Goal: Information Seeking & Learning: Learn about a topic

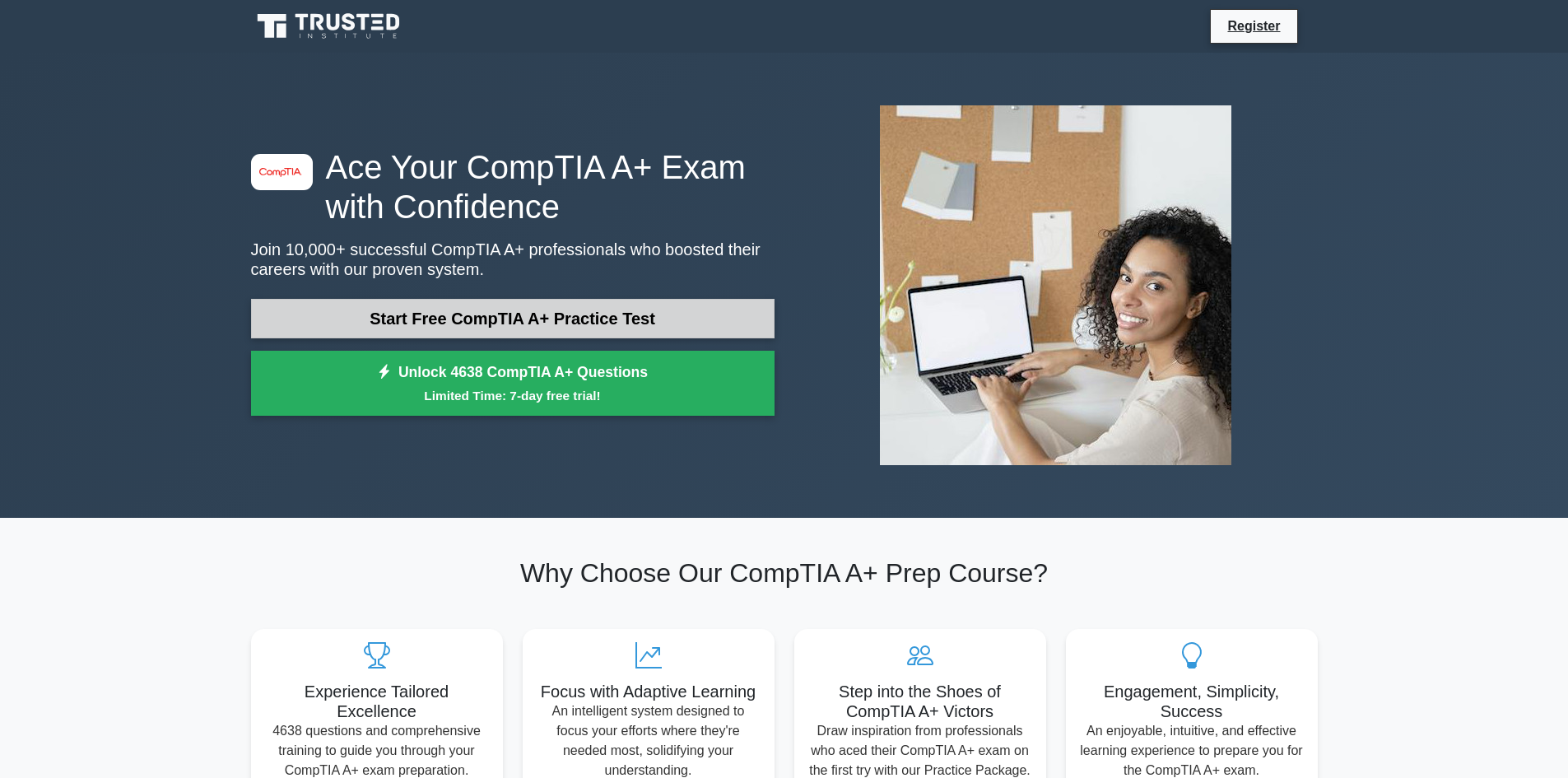
click at [551, 318] on link "Start Free CompTIA A+ Practice Test" at bounding box center [513, 319] width 524 height 40
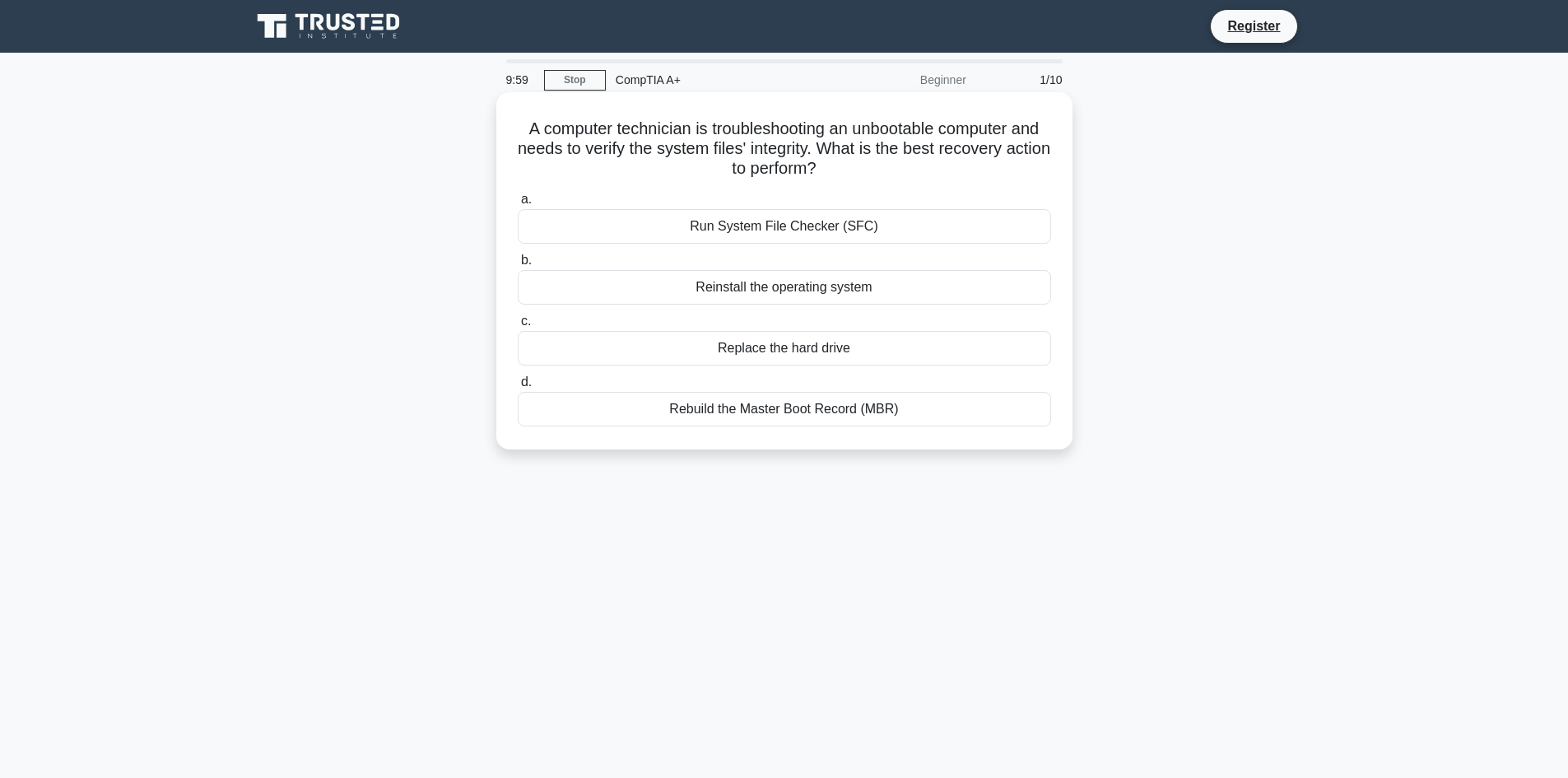
drag, startPoint x: 507, startPoint y: 125, endPoint x: 910, endPoint y: 175, distance: 406.1
click at [910, 175] on div "A computer technician is troubleshooting an unbootable computer and needs to ve…" at bounding box center [784, 270] width 563 height 345
click at [910, 175] on h5 "A computer technician is troubleshooting an unbootable computer and needs to ve…" at bounding box center [784, 149] width 537 height 61
click at [555, 80] on link "Stop" at bounding box center [576, 80] width 62 height 21
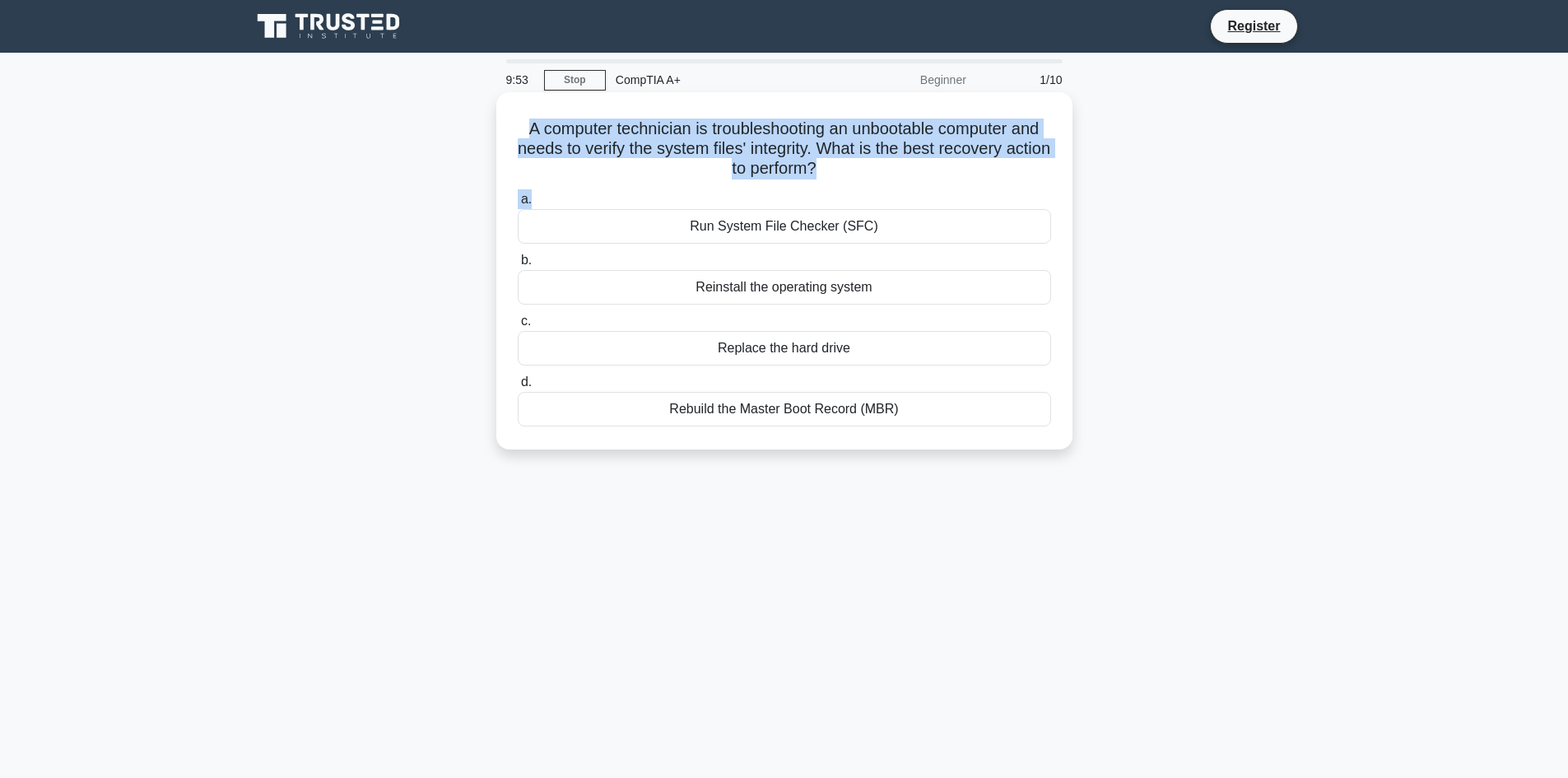
drag, startPoint x: 524, startPoint y: 122, endPoint x: 937, endPoint y: 187, distance: 418.1
click at [937, 187] on div "A computer technician is troubleshooting an unbootable computer and needs to ve…" at bounding box center [784, 270] width 563 height 345
click at [929, 172] on h5 "A computer technician is troubleshooting an unbootable computer and needs to ve…" at bounding box center [784, 149] width 537 height 61
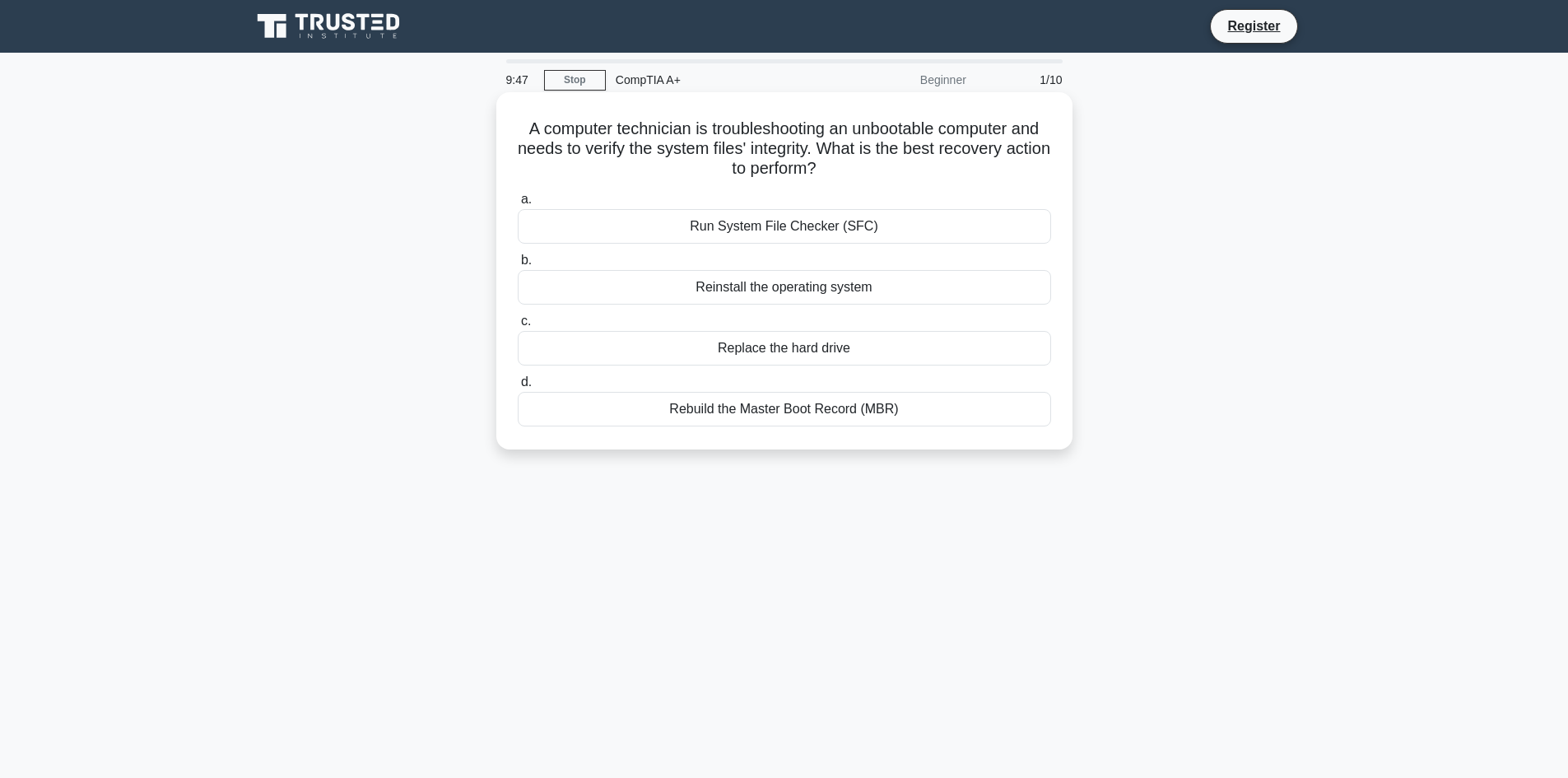
drag, startPoint x: 866, startPoint y: 127, endPoint x: 960, endPoint y: 166, distance: 101.8
click at [966, 161] on h5 "A computer technician is troubleshooting an unbootable computer and needs to ve…" at bounding box center [784, 149] width 537 height 61
click at [886, 173] on h5 "A computer technician is troubleshooting an unbootable computer and needs to ve…" at bounding box center [784, 149] width 537 height 61
click at [748, 230] on div "Run System File Checker (SFC)" at bounding box center [784, 226] width 533 height 35
click at [518, 206] on input "a. Run System File Checker (SFC)" at bounding box center [518, 199] width 0 height 10
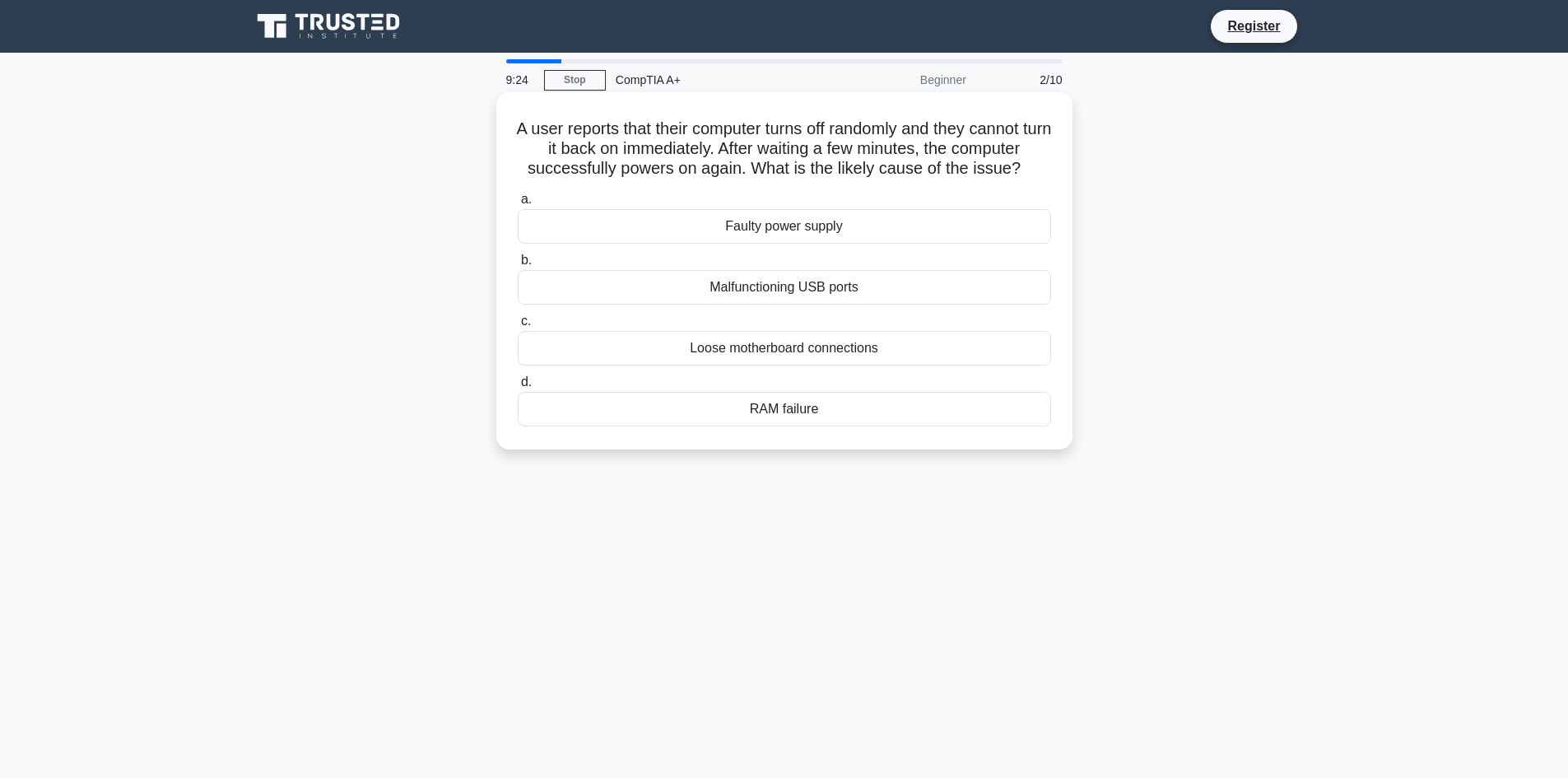
drag, startPoint x: 518, startPoint y: 132, endPoint x: 1035, endPoint y: 169, distance: 518.3
click at [1035, 169] on h5 "A user reports that their computer turns off randomly and they cannot turn it b…" at bounding box center [784, 149] width 537 height 61
click at [1034, 172] on icon ".spinner_0XTQ{transform-origin:center;animation:spinner_y6GP .75s linear infini…" at bounding box center [1030, 169] width 20 height 20
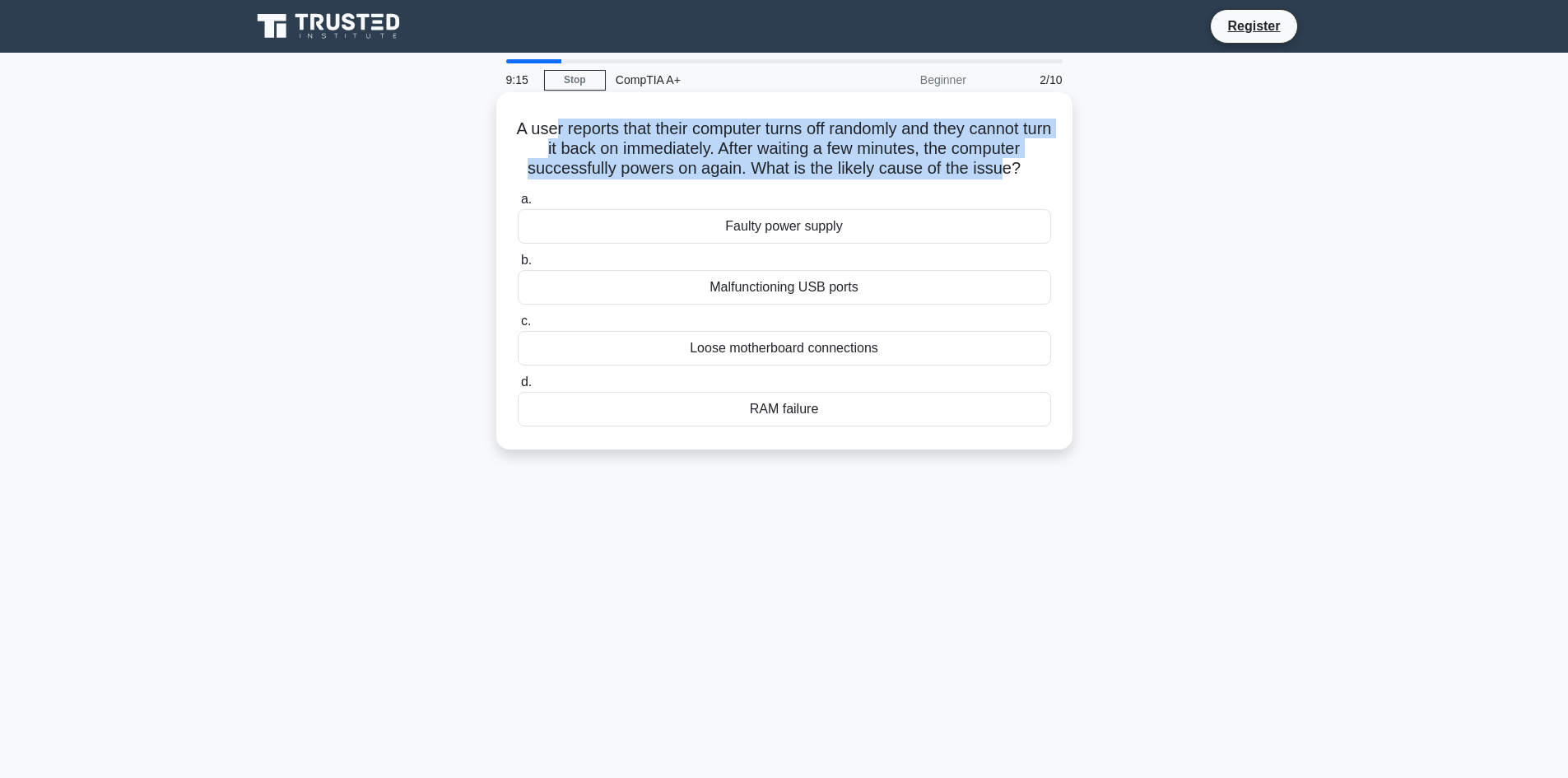
drag, startPoint x: 563, startPoint y: 116, endPoint x: 1023, endPoint y: 178, distance: 464.2
click at [1001, 174] on div "A user reports that their computer turns off randomly and they cannot turn it b…" at bounding box center [784, 270] width 563 height 345
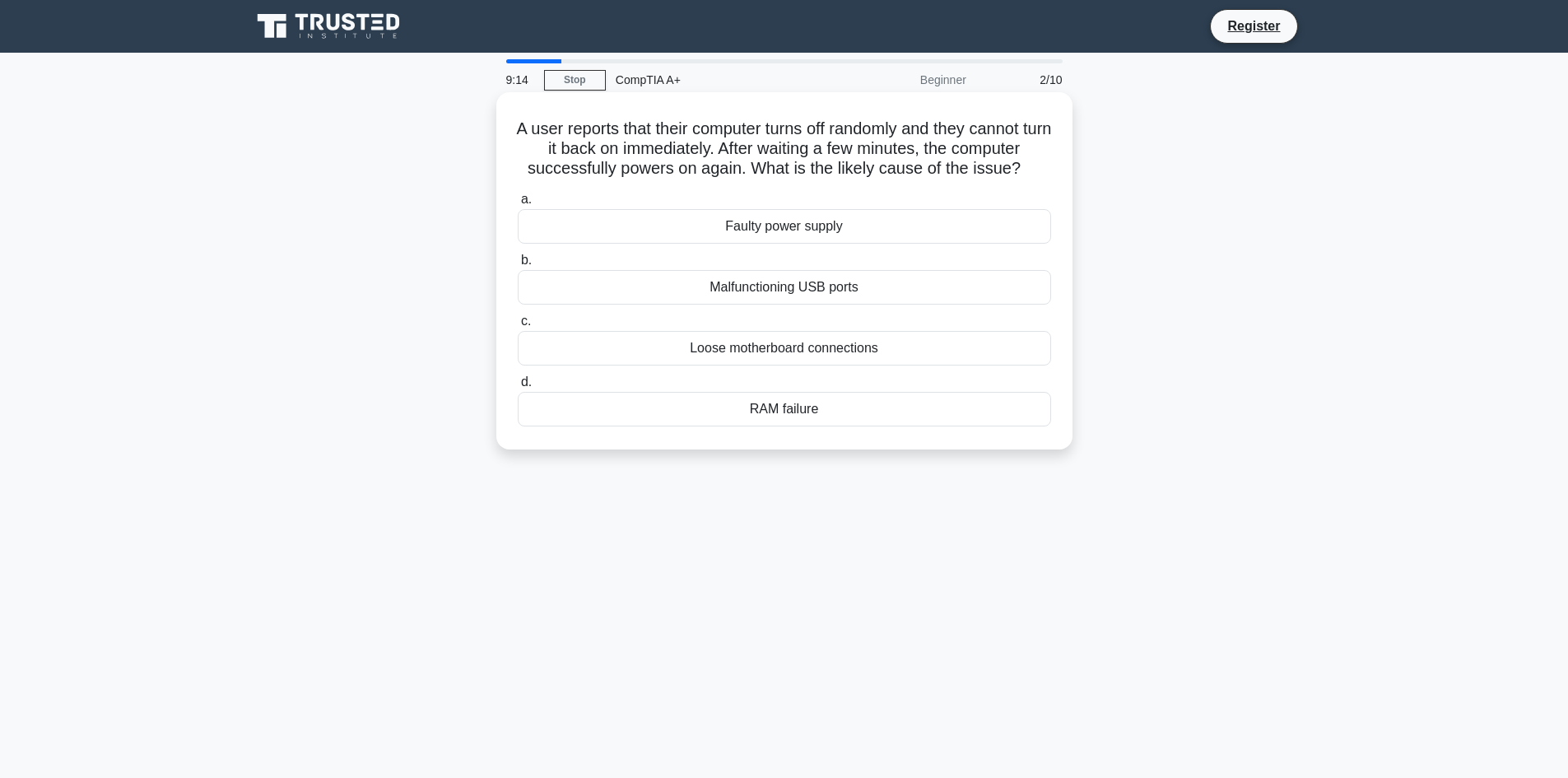
click at [1041, 179] on icon ".spinner_0XTQ{transform-origin:center;animation:spinner_y6GP .75s linear infini…" at bounding box center [1030, 169] width 20 height 20
click at [758, 234] on div "Faulty power supply" at bounding box center [784, 226] width 533 height 35
click at [518, 206] on input "a. Faulty power supply" at bounding box center [518, 199] width 0 height 10
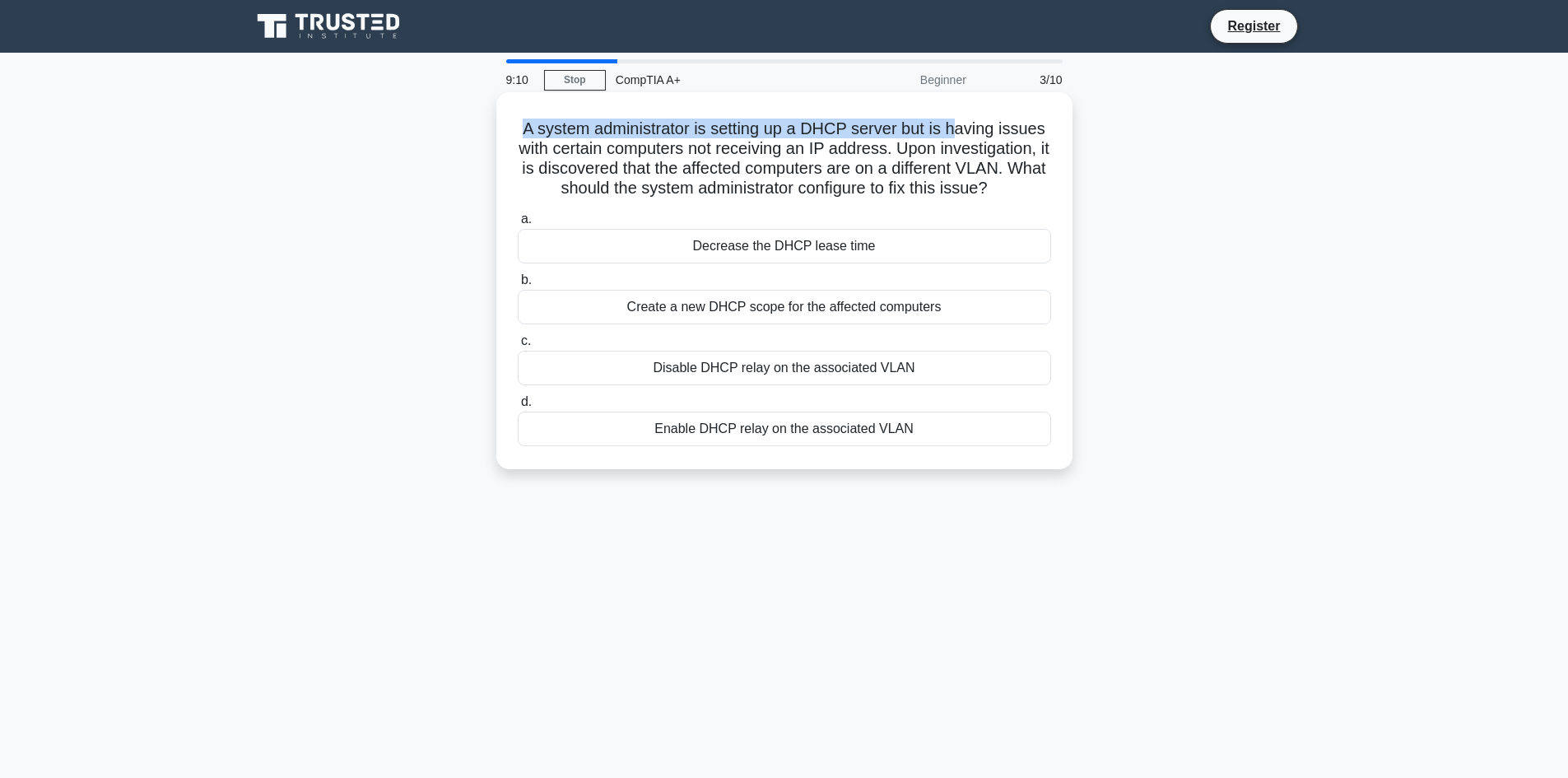
drag, startPoint x: 523, startPoint y: 122, endPoint x: 955, endPoint y: 134, distance: 432.2
click at [955, 132] on h5 "A system administrator is setting up a DHCP server but is having issues with ce…" at bounding box center [784, 158] width 537 height 80
click at [871, 160] on h5 "A system administrator is setting up a DHCP server but is having issues with ce…" at bounding box center [784, 158] width 537 height 80
drag, startPoint x: 768, startPoint y: 117, endPoint x: 936, endPoint y: 134, distance: 168.9
click at [928, 133] on h5 "A system administrator is setting up a DHCP server but is having issues with ce…" at bounding box center [784, 158] width 537 height 80
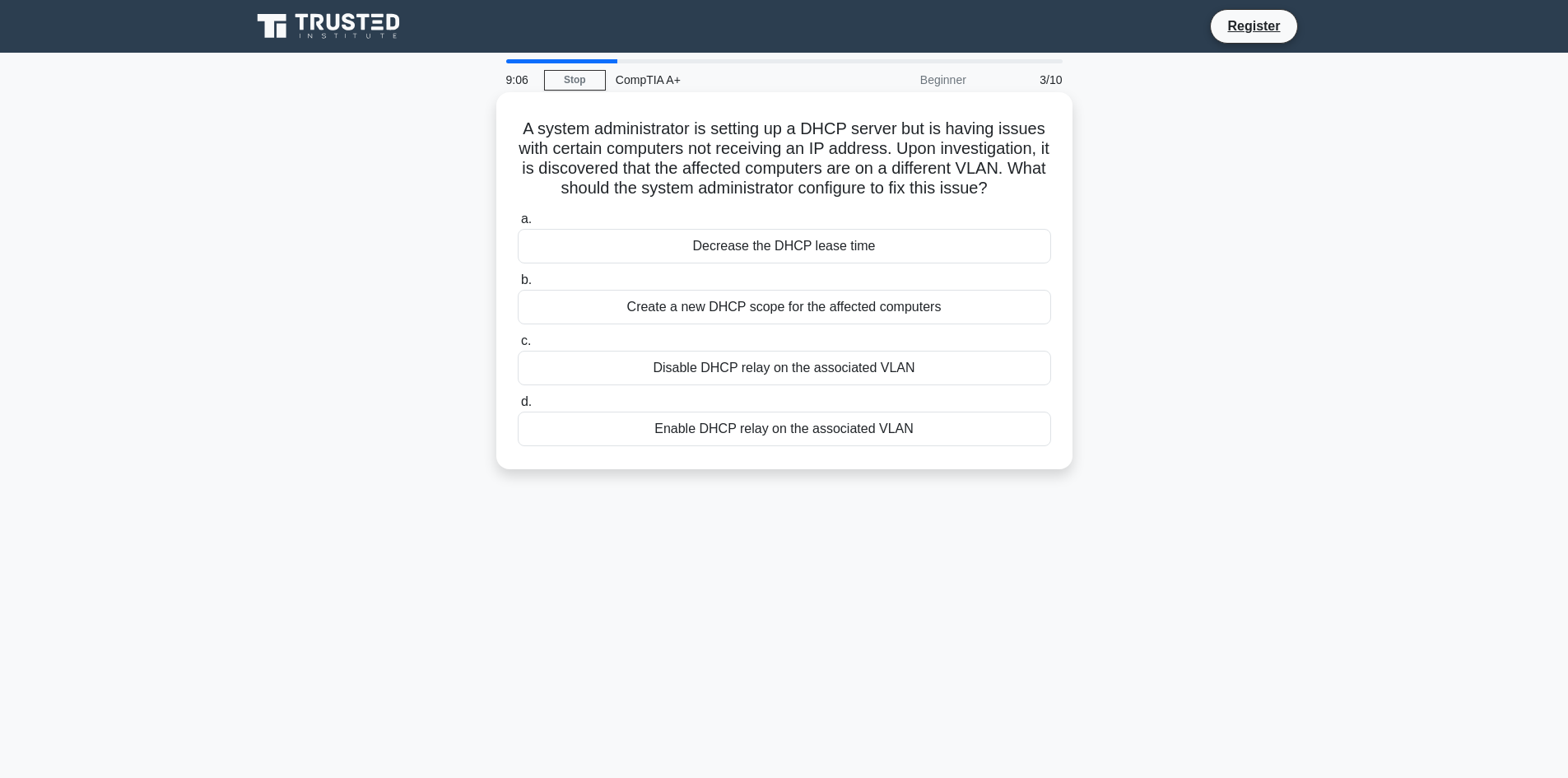
click at [991, 135] on h5 "A system administrator is setting up a DHCP server but is having issues with ce…" at bounding box center [784, 158] width 537 height 80
drag, startPoint x: 759, startPoint y: 126, endPoint x: 947, endPoint y: 135, distance: 188.2
click at [947, 135] on h5 "A system administrator is setting up a DHCP server but is having issues with ce…" at bounding box center [784, 158] width 537 height 80
click at [612, 148] on h5 "A system administrator is setting up a DHCP server but is having issues with ce…" at bounding box center [784, 158] width 537 height 80
drag, startPoint x: 540, startPoint y: 154, endPoint x: 888, endPoint y: 158, distance: 348.0
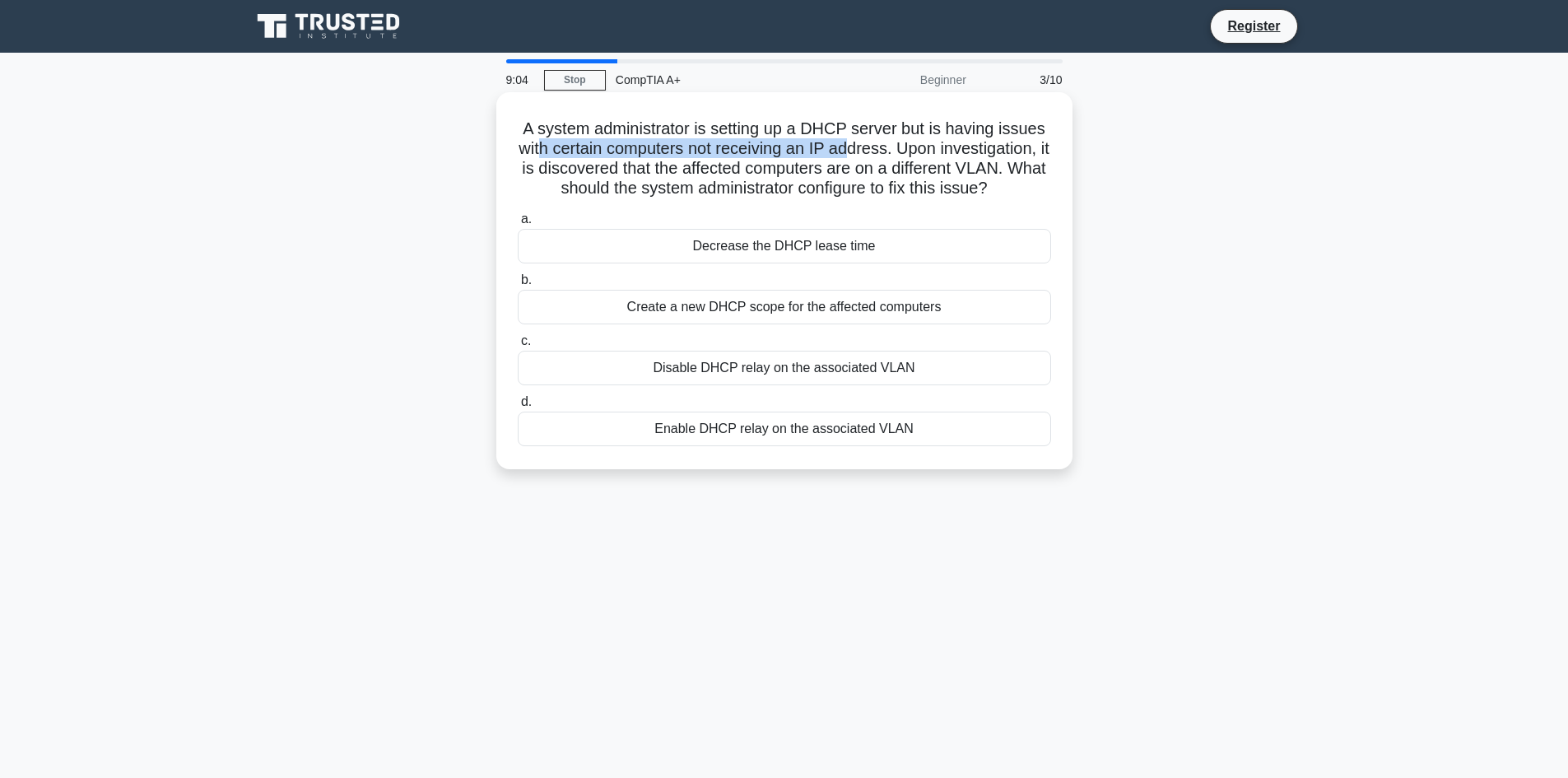
click at [857, 158] on h5 "A system administrator is setting up a DHCP server but is having issues with ce…" at bounding box center [784, 158] width 537 height 80
click at [962, 156] on h5 "A system administrator is setting up a DHCP server but is having issues with ce…" at bounding box center [784, 158] width 537 height 80
drag, startPoint x: 933, startPoint y: 147, endPoint x: 993, endPoint y: 152, distance: 60.2
click at [993, 152] on h5 "A system administrator is setting up a DHCP server but is having issues with ce…" at bounding box center [784, 158] width 537 height 80
click at [663, 170] on h5 "A system administrator is setting up a DHCP server but is having issues with ce…" at bounding box center [784, 158] width 537 height 80
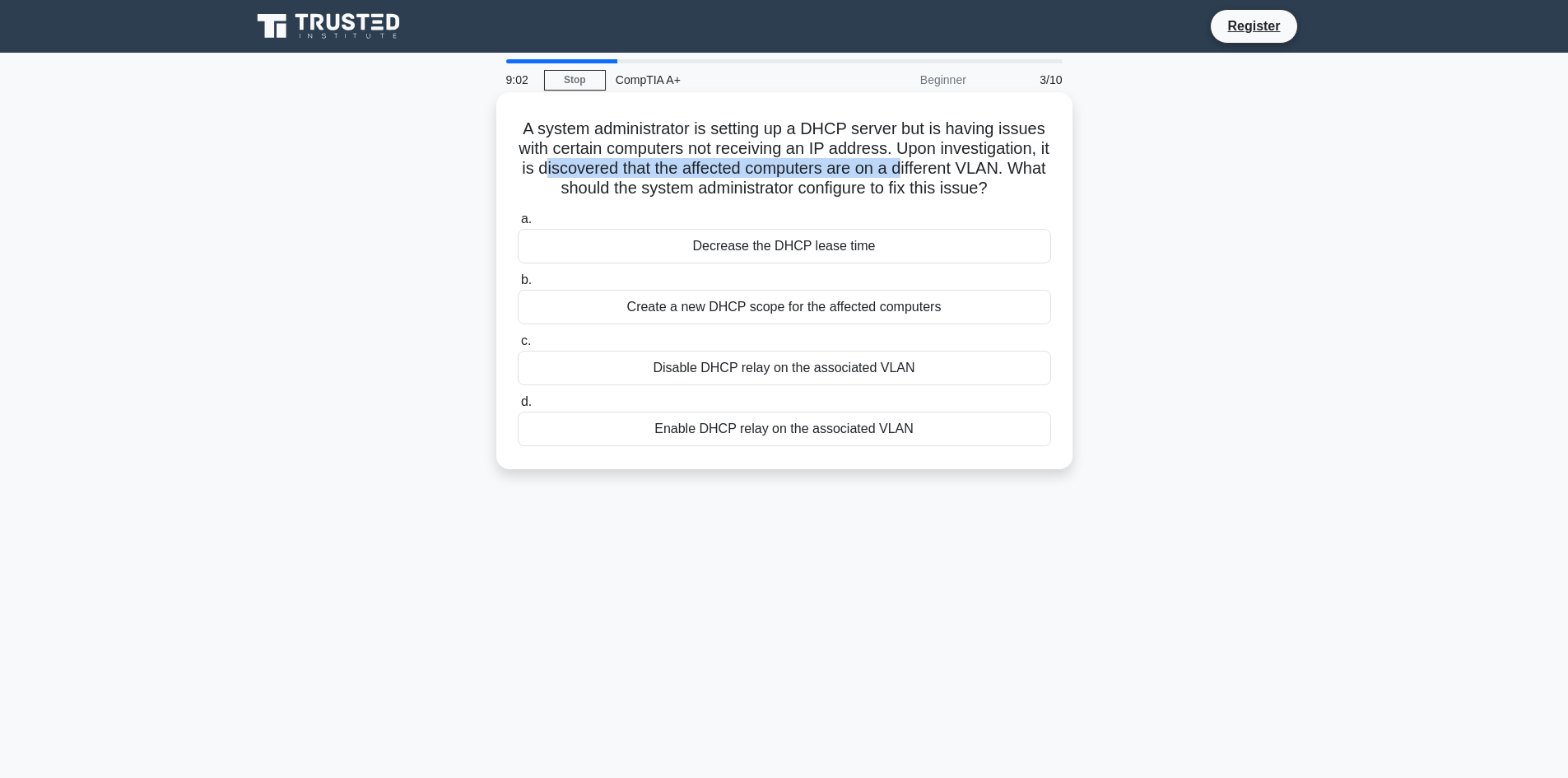
drag, startPoint x: 570, startPoint y: 164, endPoint x: 929, endPoint y: 164, distance: 359.0
click at [929, 164] on h5 "A system administrator is setting up a DHCP server but is having issues with ce…" at bounding box center [784, 158] width 537 height 80
click at [998, 161] on h5 "A system administrator is setting up a DHCP server but is having issues with ce…" at bounding box center [784, 158] width 537 height 80
drag, startPoint x: 762, startPoint y: 161, endPoint x: 998, endPoint y: 173, distance: 236.3
click at [998, 173] on h5 "A system administrator is setting up a DHCP server but is having issues with ce…" at bounding box center [784, 158] width 537 height 80
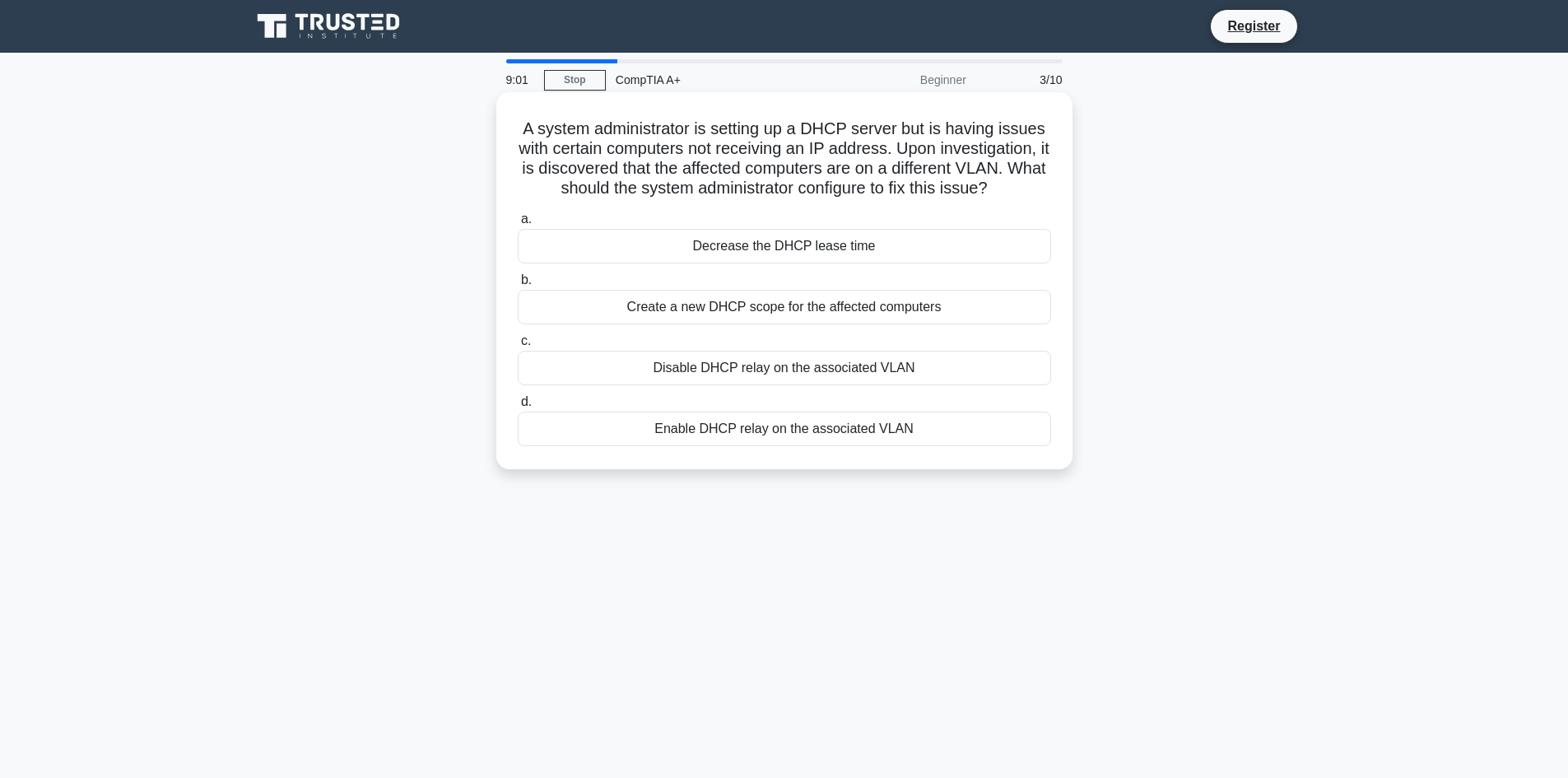
click at [649, 183] on h5 "A system administrator is setting up a DHCP server but is having issues with ce…" at bounding box center [784, 158] width 537 height 80
drag, startPoint x: 623, startPoint y: 191, endPoint x: 981, endPoint y: 193, distance: 358.0
click at [969, 193] on div "A system administrator is setting up a DHCP server but is having issues with ce…" at bounding box center [784, 281] width 576 height 377
click at [1008, 193] on icon ".spinner_0XTQ{transform-origin:center;animation:spinner_y6GP .75s linear infini…" at bounding box center [998, 189] width 20 height 20
drag, startPoint x: 1042, startPoint y: 193, endPoint x: 692, endPoint y: 139, distance: 354.1
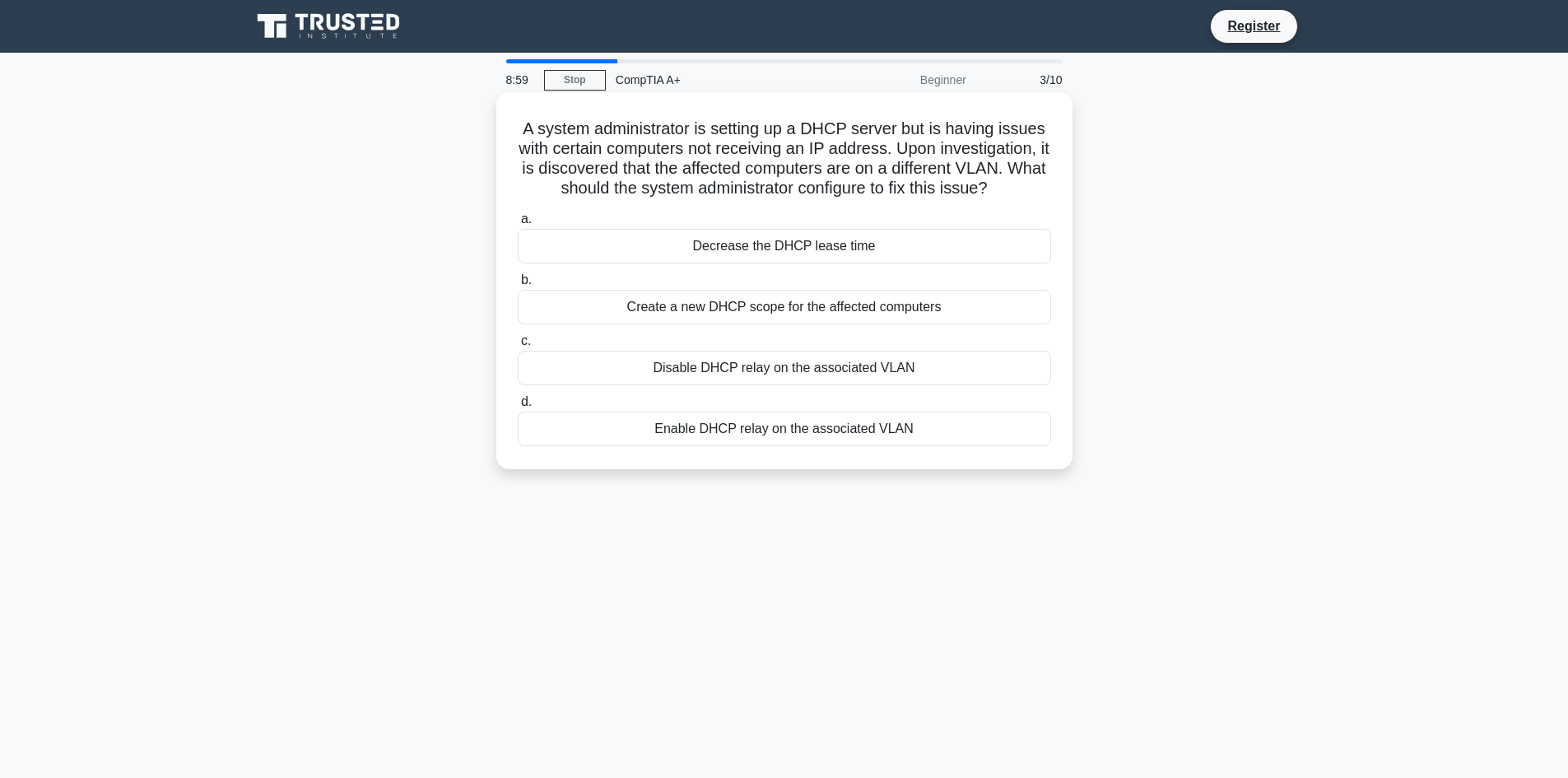
click at [694, 139] on h5 "A system administrator is setting up a DHCP server but is having issues with ce…" at bounding box center [784, 158] width 537 height 80
click at [620, 166] on h5 "A system administrator is setting up a DHCP server but is having issues with ce…" at bounding box center [784, 158] width 537 height 80
click at [773, 438] on div "Enable DHCP relay on the associated VLAN" at bounding box center [784, 429] width 533 height 35
click at [518, 408] on input "d. Enable DHCP relay on the associated VLAN" at bounding box center [518, 402] width 0 height 10
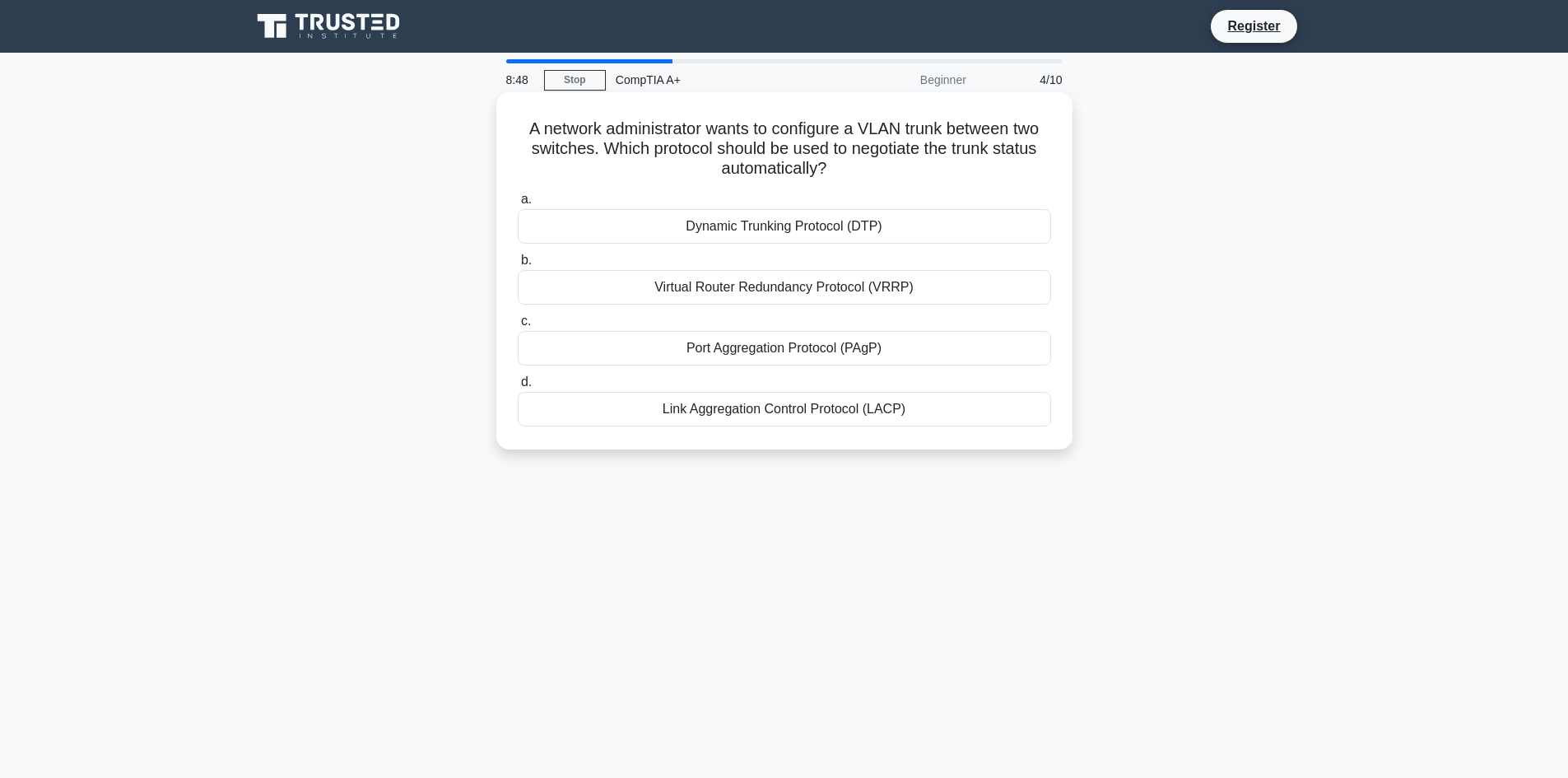
drag, startPoint x: 517, startPoint y: 123, endPoint x: 892, endPoint y: 171, distance: 378.1
click at [892, 171] on h5 "A network administrator wants to configure a VLAN trunk between two switches. W…" at bounding box center [784, 149] width 537 height 61
click at [854, 170] on h5 "A network administrator wants to configure a VLAN trunk between two switches. W…" at bounding box center [784, 149] width 537 height 61
click at [725, 238] on div "Dynamic Trunking Protocol (DTP)" at bounding box center [784, 226] width 533 height 35
click at [518, 206] on input "a. Dynamic Trunking Protocol (DTP)" at bounding box center [518, 199] width 0 height 10
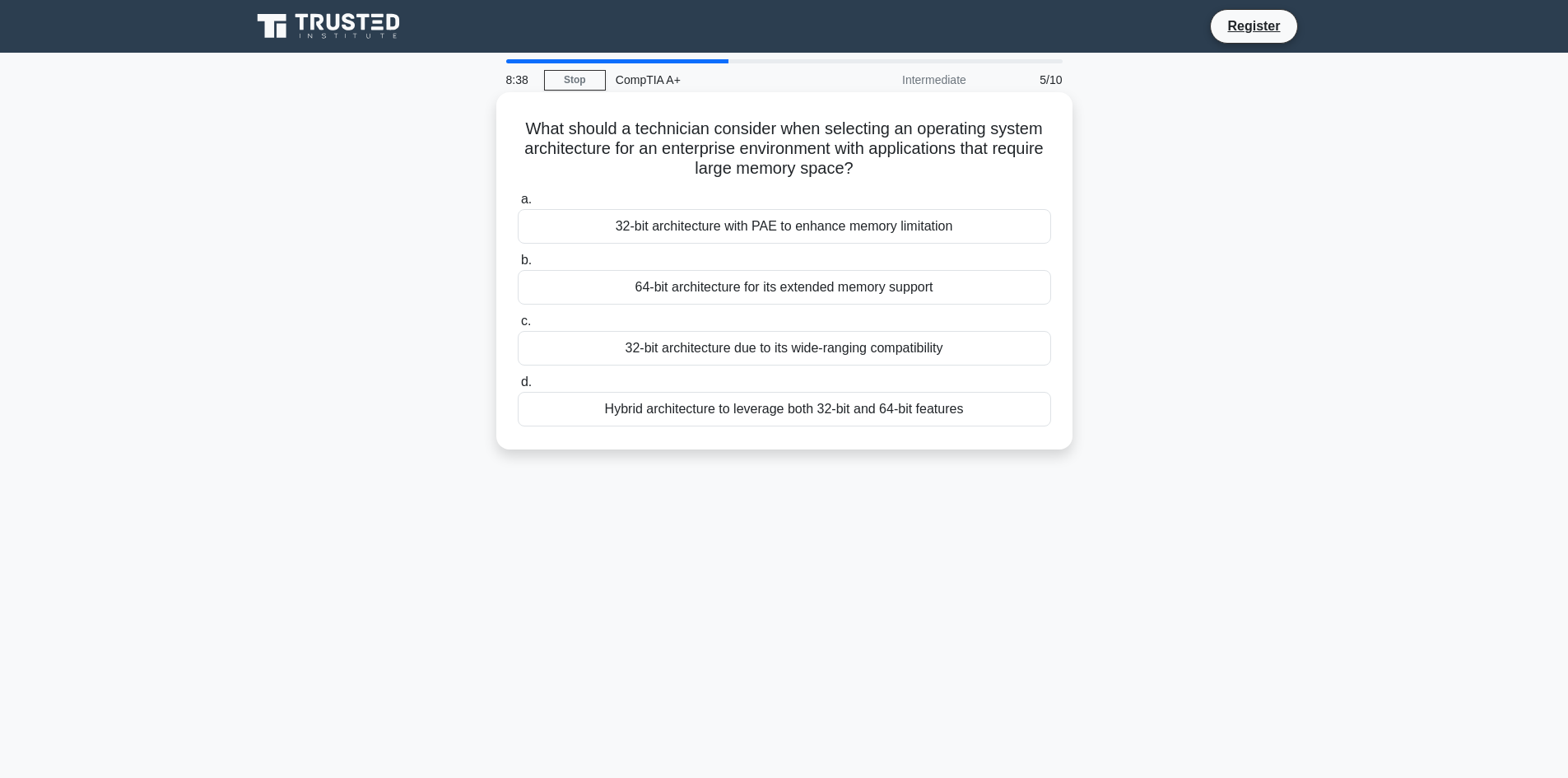
drag, startPoint x: 520, startPoint y: 123, endPoint x: 910, endPoint y: 169, distance: 392.7
click at [910, 169] on h5 "What should a technician consider when selecting an operating system architectu…" at bounding box center [784, 149] width 537 height 61
click at [937, 169] on h5 "What should a technician consider when selecting an operating system architectu…" at bounding box center [784, 149] width 537 height 61
drag, startPoint x: 958, startPoint y: 169, endPoint x: 601, endPoint y: 120, distance: 360.3
click at [601, 120] on h5 "What should a technician consider when selecting an operating system architectu…" at bounding box center [784, 149] width 537 height 61
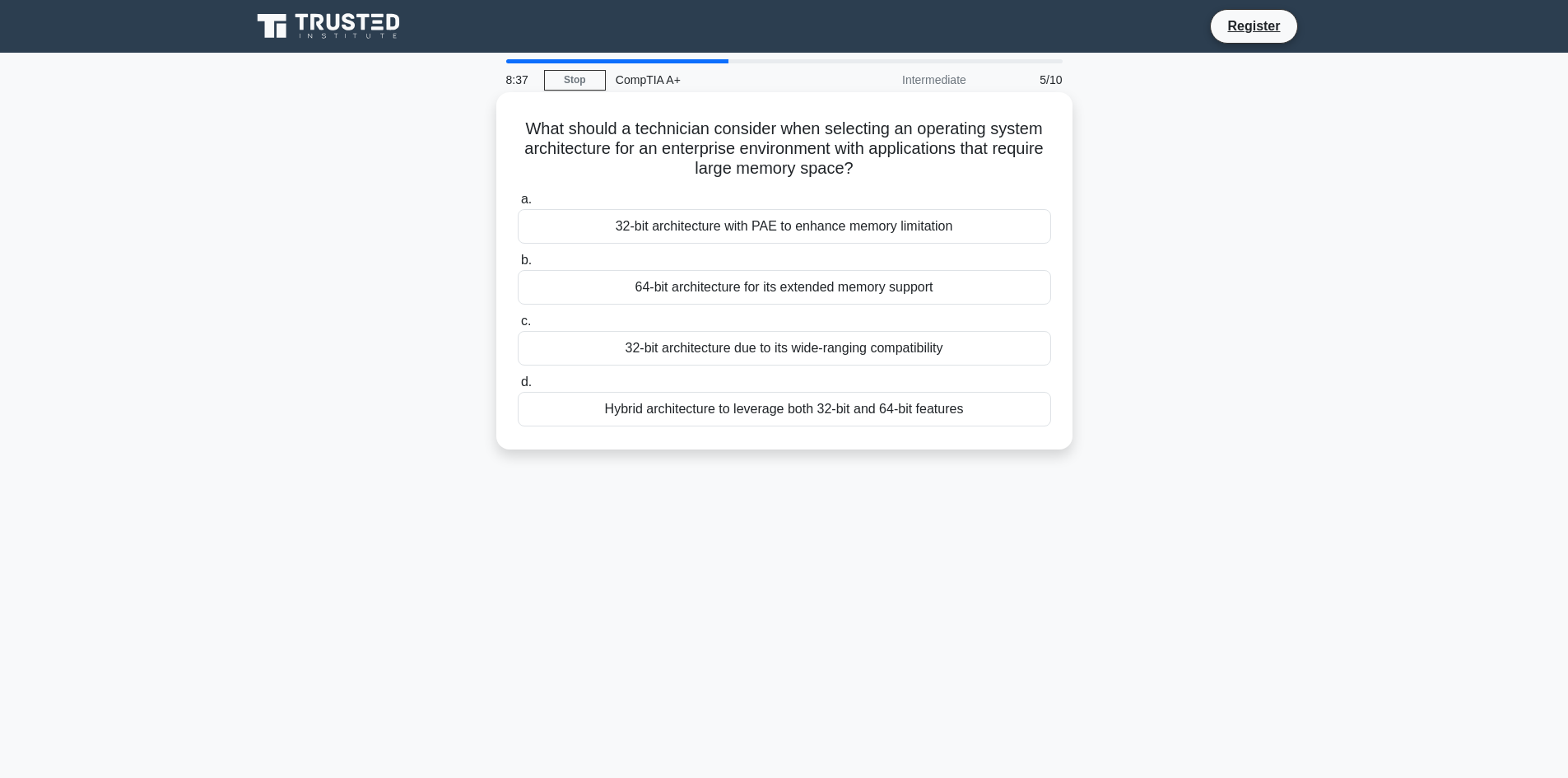
click at [964, 174] on h5 "What should a technician consider when selecting an operating system architectu…" at bounding box center [784, 149] width 537 height 61
click at [759, 291] on div "64-bit architecture for its extended memory support" at bounding box center [784, 288] width 533 height 35
click at [518, 266] on input "b. 64-bit architecture for its extended memory support" at bounding box center [518, 261] width 0 height 10
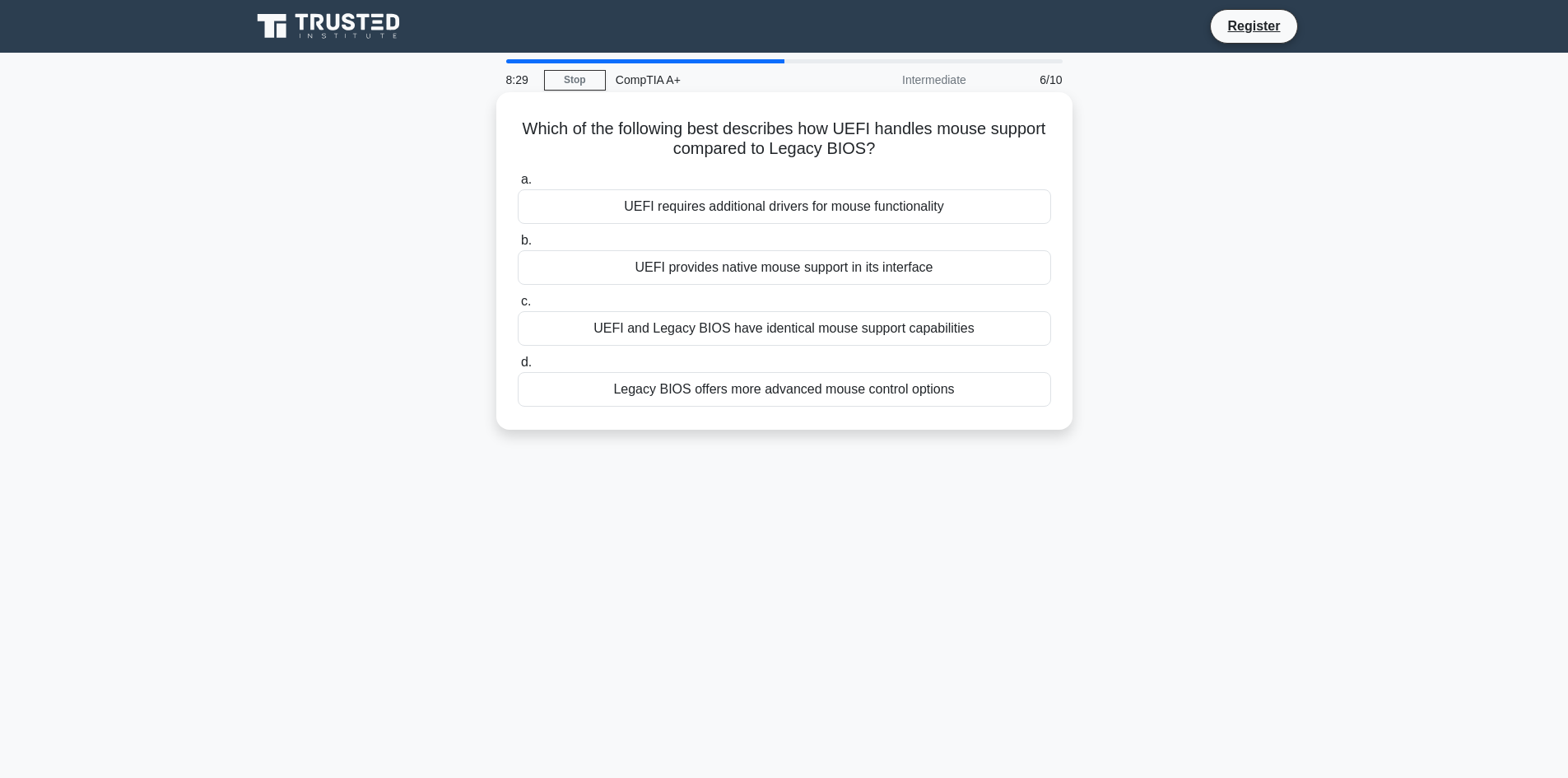
drag, startPoint x: 516, startPoint y: 123, endPoint x: 899, endPoint y: 141, distance: 383.4
click at [899, 141] on div "Which of the following best describes how UEFI handles mouse support compared t…" at bounding box center [784, 261] width 563 height 325
click at [916, 147] on h5 "Which of the following best describes how UEFI handles mouse support compared t…" at bounding box center [784, 139] width 537 height 41
drag, startPoint x: 874, startPoint y: 143, endPoint x: 648, endPoint y: 132, distance: 226.3
click at [648, 132] on h5 "Which of the following best describes how UEFI handles mouse support compared t…" at bounding box center [784, 139] width 537 height 41
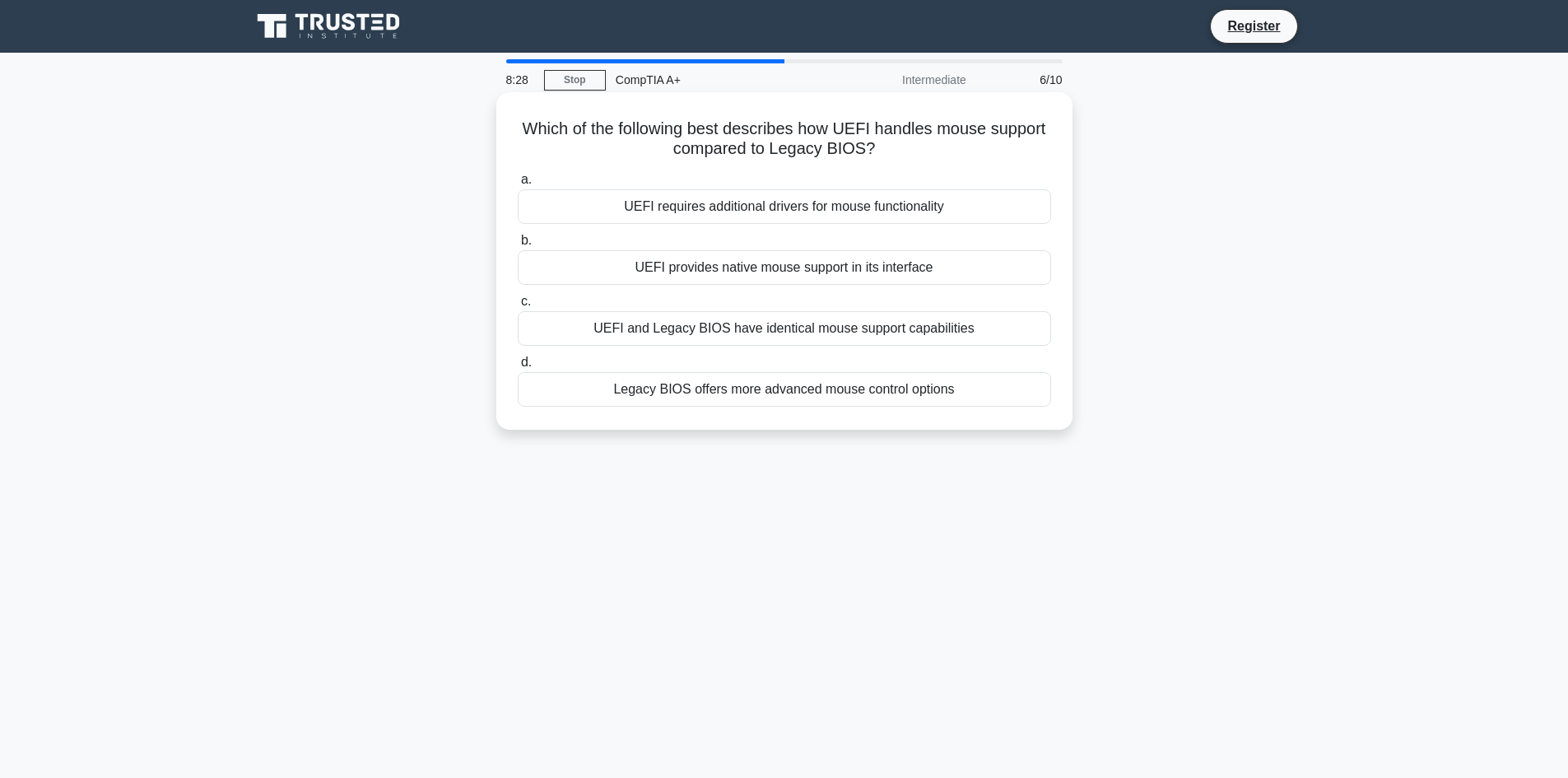
click at [901, 149] on h5 "Which of the following best describes how UEFI handles mouse support compared t…" at bounding box center [784, 139] width 537 height 41
drag, startPoint x: 923, startPoint y: 142, endPoint x: 543, endPoint y: 117, distance: 380.8
click at [543, 118] on h5 "Which of the following best describes how UEFI handles mouse support compared t…" at bounding box center [784, 139] width 537 height 41
click at [924, 149] on h5 "Which of the following best describes how UEFI handles mouse support compared t…" at bounding box center [784, 139] width 537 height 41
drag, startPoint x: 947, startPoint y: 149, endPoint x: 502, endPoint y: 124, distance: 445.7
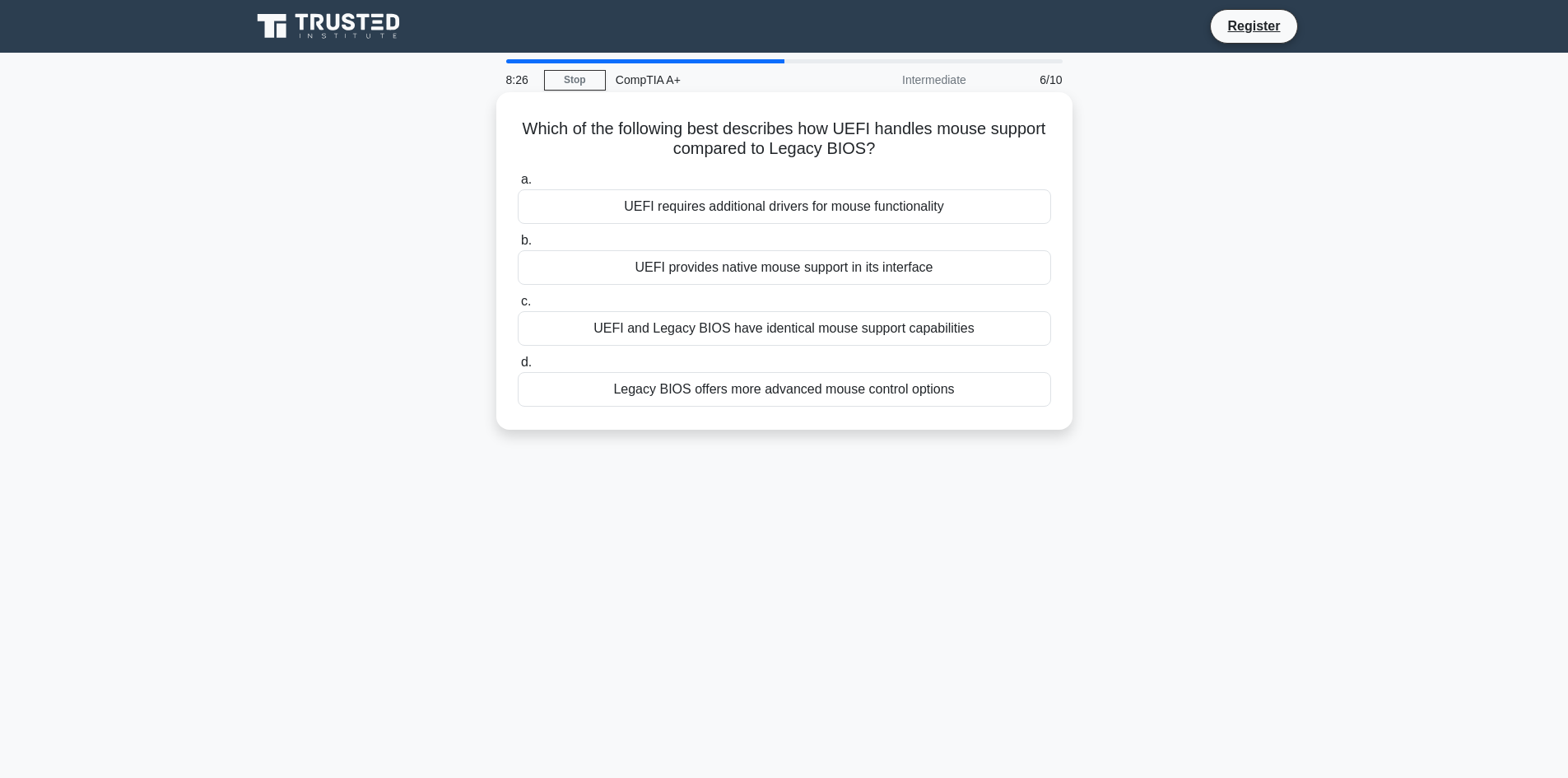
click at [491, 123] on div "Which of the following best describes how UEFI handles mouse support compared t…" at bounding box center [784, 275] width 1086 height 357
click at [958, 154] on h5 "Which of the following best describes how UEFI handles mouse support compared t…" at bounding box center [784, 139] width 537 height 41
click at [830, 212] on div "UEFI requires additional drivers for mouse functionality" at bounding box center [784, 206] width 533 height 35
click at [518, 186] on input "a. UEFI requires additional drivers for mouse functionality" at bounding box center [518, 180] width 0 height 10
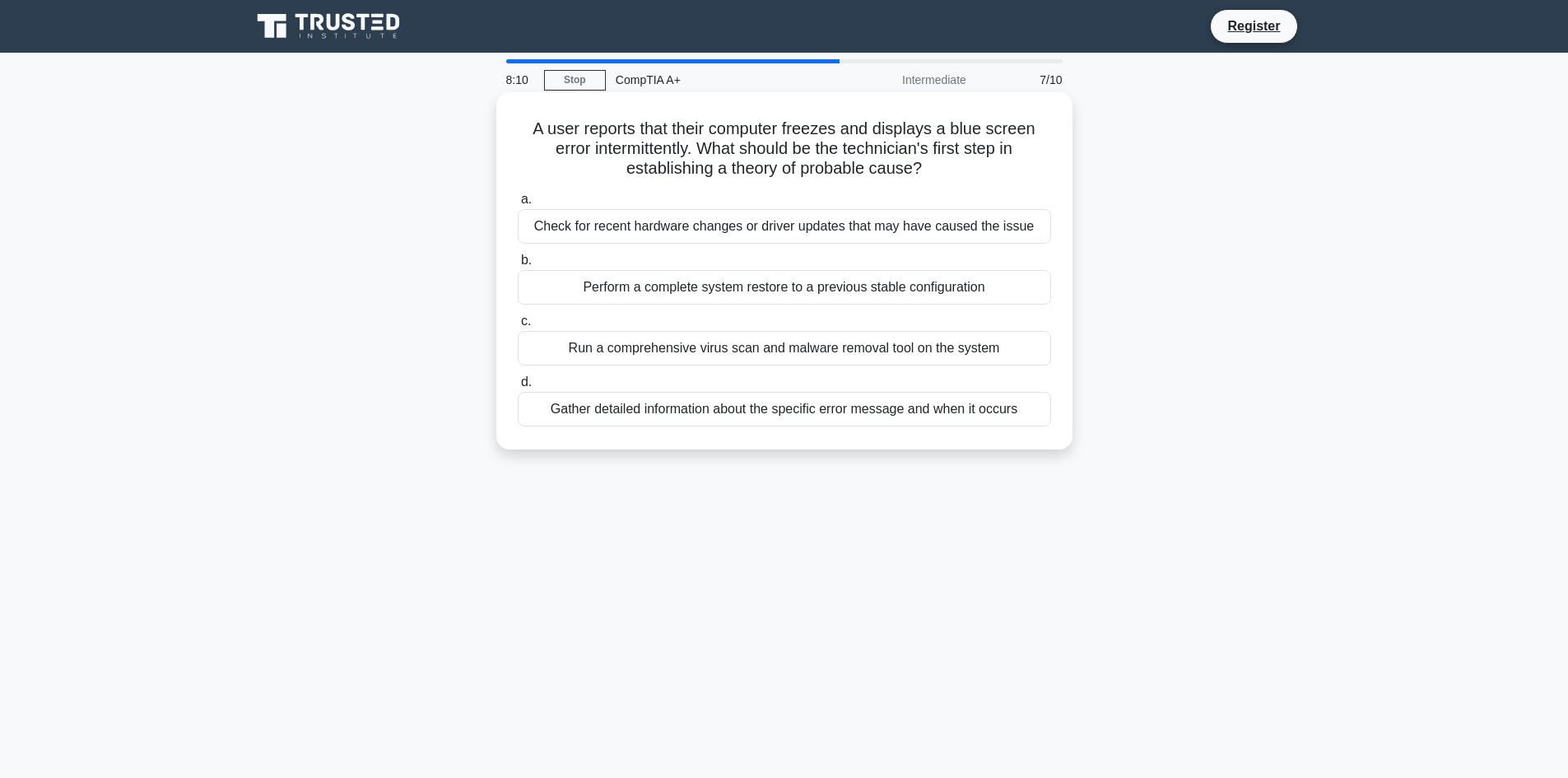
drag, startPoint x: 513, startPoint y: 123, endPoint x: 942, endPoint y: 163, distance: 430.9
click at [942, 163] on div "A user reports that their computer freezes and displays a blue screen error int…" at bounding box center [784, 270] width 563 height 345
click at [966, 167] on h5 "A user reports that their computer freezes and displays a blue screen error int…" at bounding box center [784, 149] width 537 height 61
drag, startPoint x: 975, startPoint y: 165, endPoint x: 521, endPoint y: 137, distance: 454.9
click at [521, 137] on h5 "A user reports that their computer freezes and displays a blue screen error int…" at bounding box center [784, 149] width 537 height 61
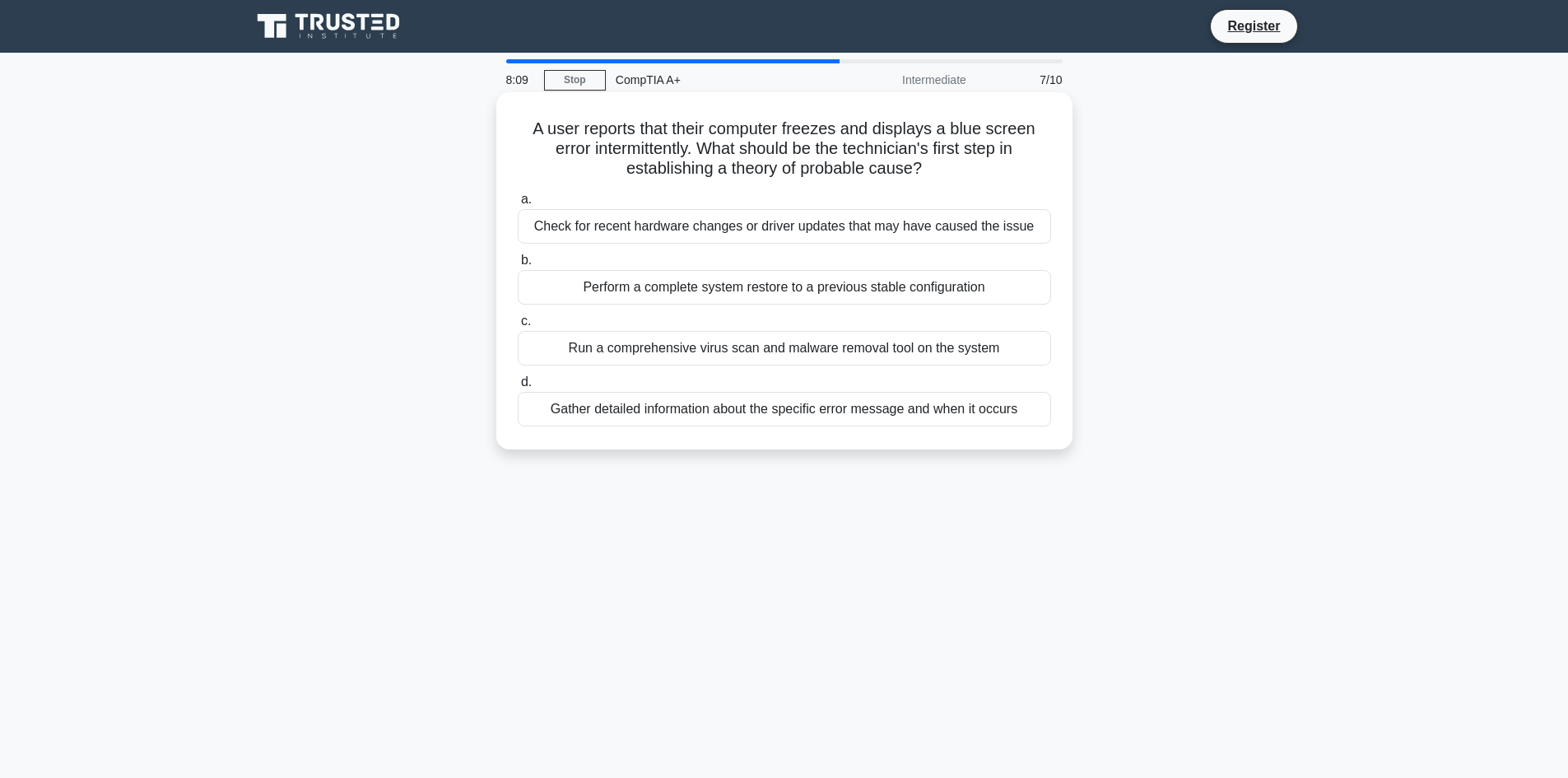
click at [723, 154] on h5 "A user reports that their computer freezes and displays a blue screen error int…" at bounding box center [784, 149] width 537 height 61
drag, startPoint x: 690, startPoint y: 142, endPoint x: 955, endPoint y: 169, distance: 266.4
click at [948, 171] on h5 "A user reports that their computer freezes and displays a blue screen error int…" at bounding box center [784, 149] width 537 height 61
click at [953, 161] on h5 "A user reports that their computer freezes and displays a blue screen error int…" at bounding box center [784, 149] width 537 height 61
drag, startPoint x: 967, startPoint y: 167, endPoint x: 524, endPoint y: 131, distance: 444.5
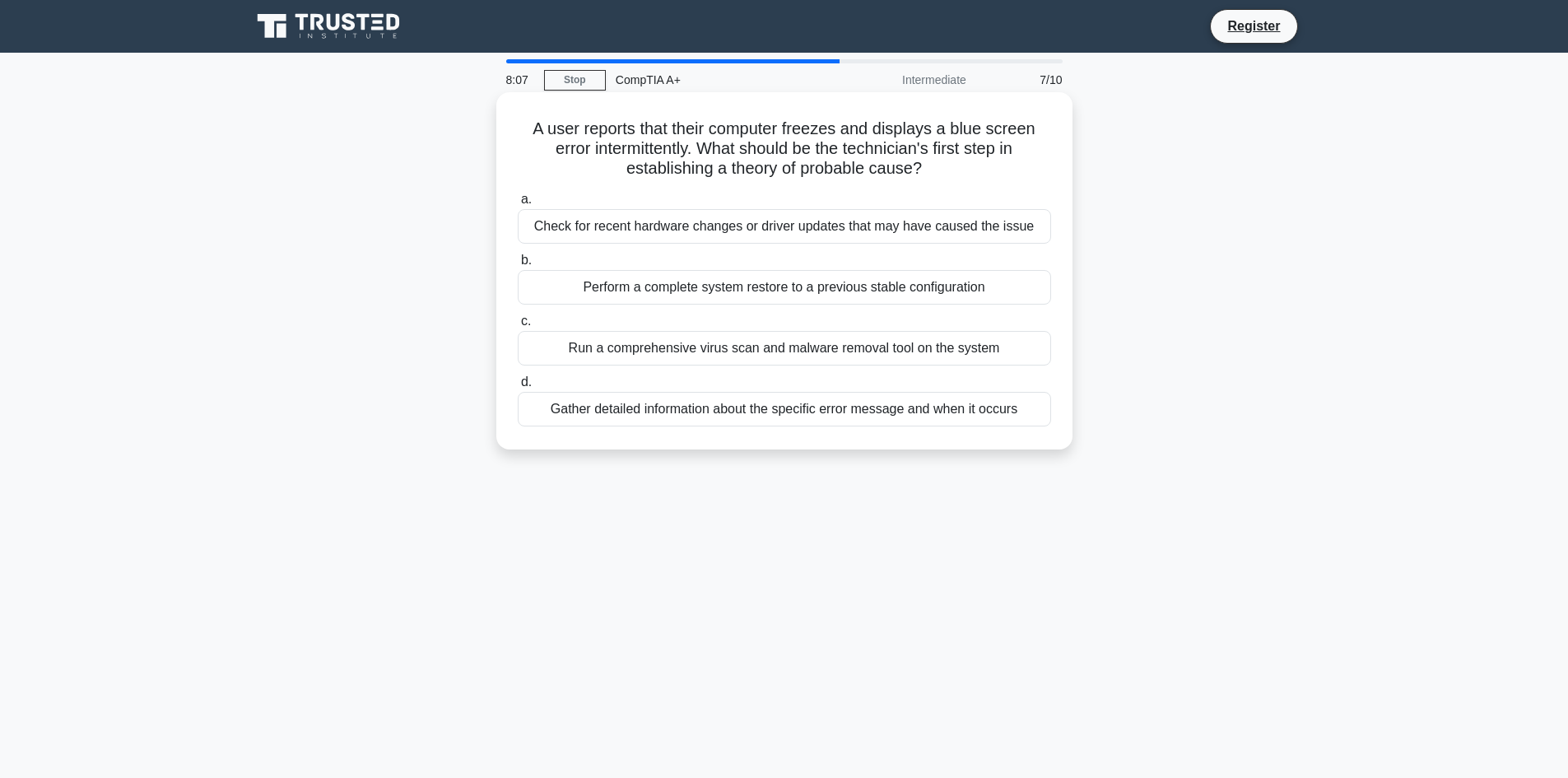
click at [524, 131] on h5 "A user reports that their computer freezes and displays a blue screen error int…" at bounding box center [784, 149] width 537 height 61
click at [683, 149] on h5 "A user reports that their computer freezes and displays a blue screen error int…" at bounding box center [784, 149] width 537 height 61
click at [676, 229] on div "Check for recent hardware changes or driver updates that may have caused the is…" at bounding box center [784, 226] width 533 height 35
click at [518, 206] on input "a. Check for recent hardware changes or driver updates that may have caused the…" at bounding box center [518, 199] width 0 height 10
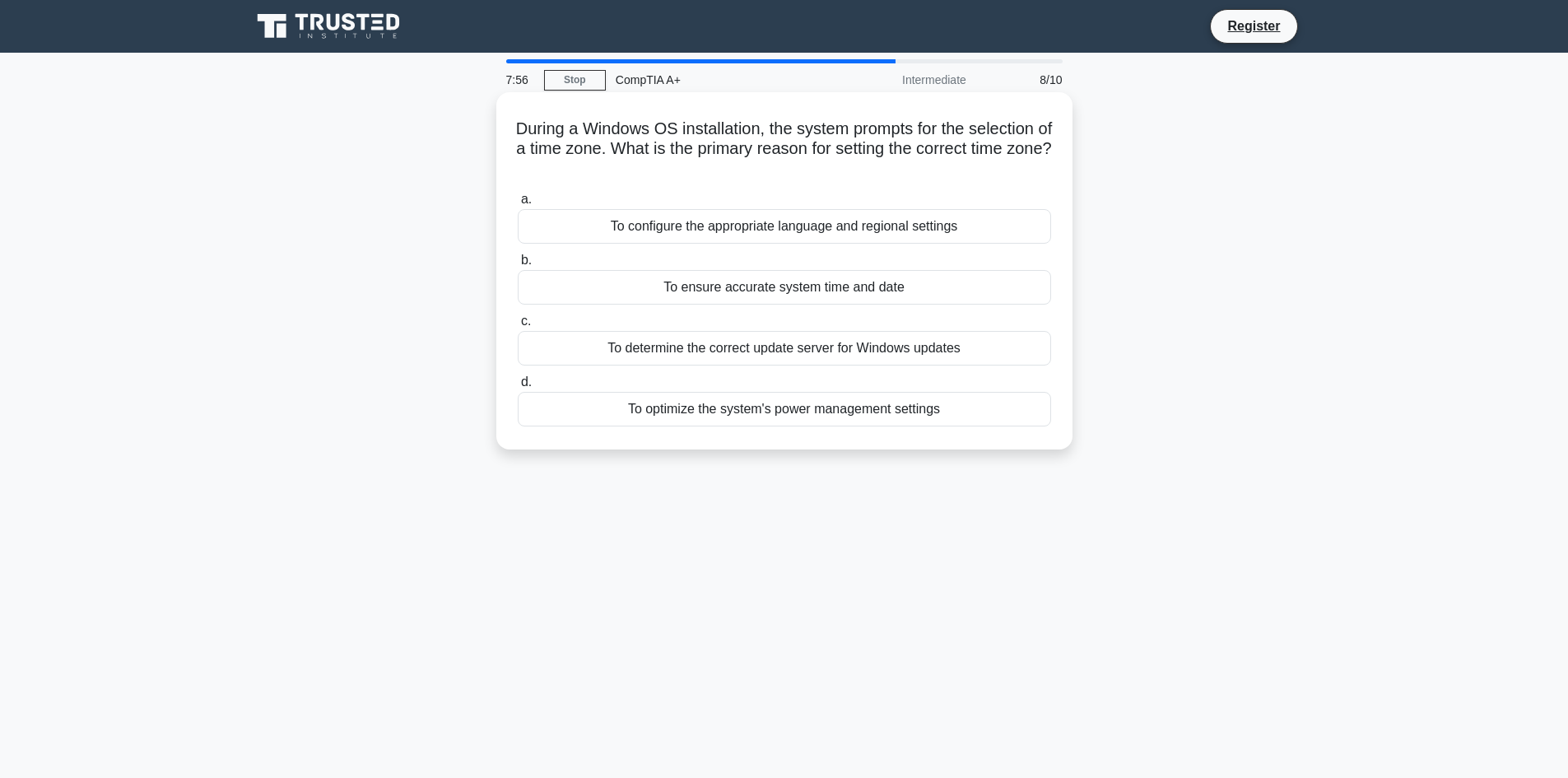
drag, startPoint x: 571, startPoint y: 131, endPoint x: 1042, endPoint y: 169, distance: 472.5
click at [1044, 168] on h5 "During a Windows OS installation, the system prompts for the selection of a tim…" at bounding box center [784, 149] width 537 height 61
click at [853, 180] on h5 "During a Windows OS installation, the system prompts for the selection of a tim…" at bounding box center [784, 149] width 537 height 61
drag, startPoint x: 544, startPoint y: 149, endPoint x: 865, endPoint y: 168, distance: 321.6
click at [847, 167] on h5 "During a Windows OS installation, the system prompts for the selection of a tim…" at bounding box center [784, 149] width 537 height 61
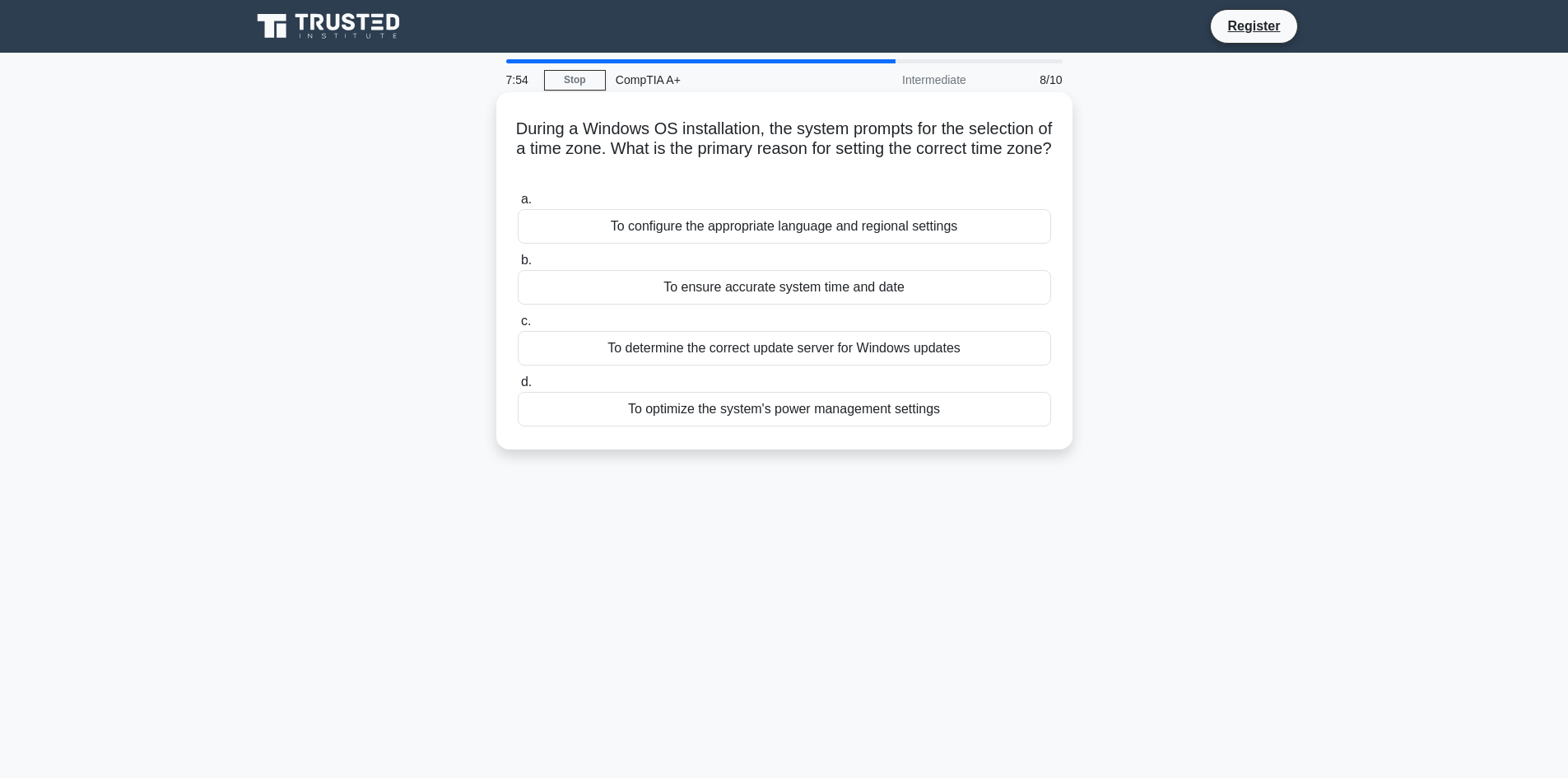
click at [880, 169] on h5 "During a Windows OS installation, the system prompts for the selection of a tim…" at bounding box center [784, 149] width 537 height 61
drag, startPoint x: 813, startPoint y: 159, endPoint x: 536, endPoint y: 136, distance: 278.0
click at [536, 136] on h5 "During a Windows OS installation, the system prompts for the selection of a tim…" at bounding box center [784, 149] width 537 height 61
click at [845, 174] on h5 "During a Windows OS installation, the system prompts for the selection of a tim…" at bounding box center [784, 149] width 537 height 61
drag, startPoint x: 868, startPoint y: 169, endPoint x: 529, endPoint y: 136, distance: 340.6
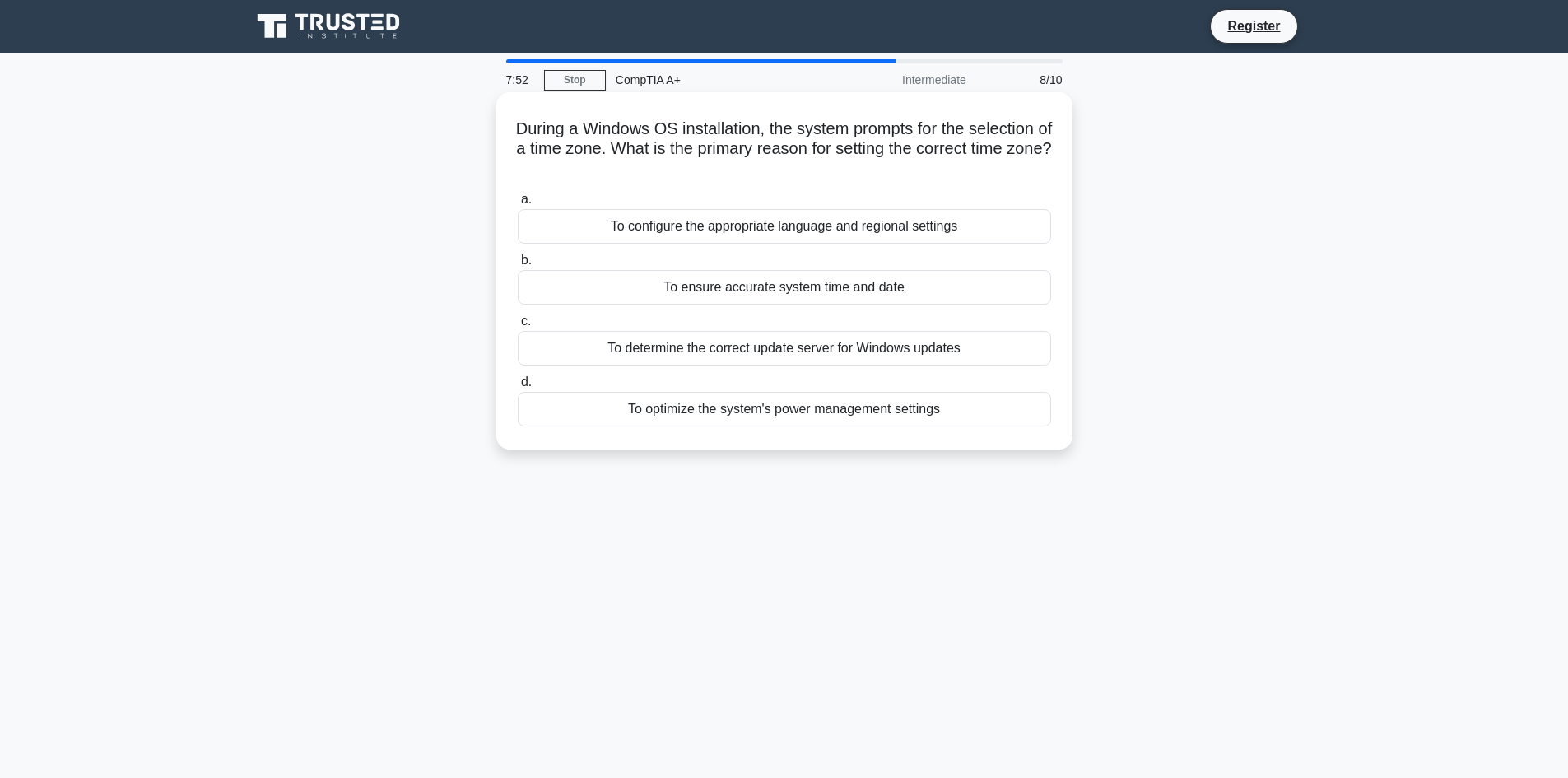
click at [529, 136] on h5 "During a Windows OS installation, the system prompts for the selection of a tim…" at bounding box center [784, 149] width 537 height 61
click at [884, 165] on h5 "During a Windows OS installation, the system prompts for the selection of a tim…" at bounding box center [784, 149] width 537 height 61
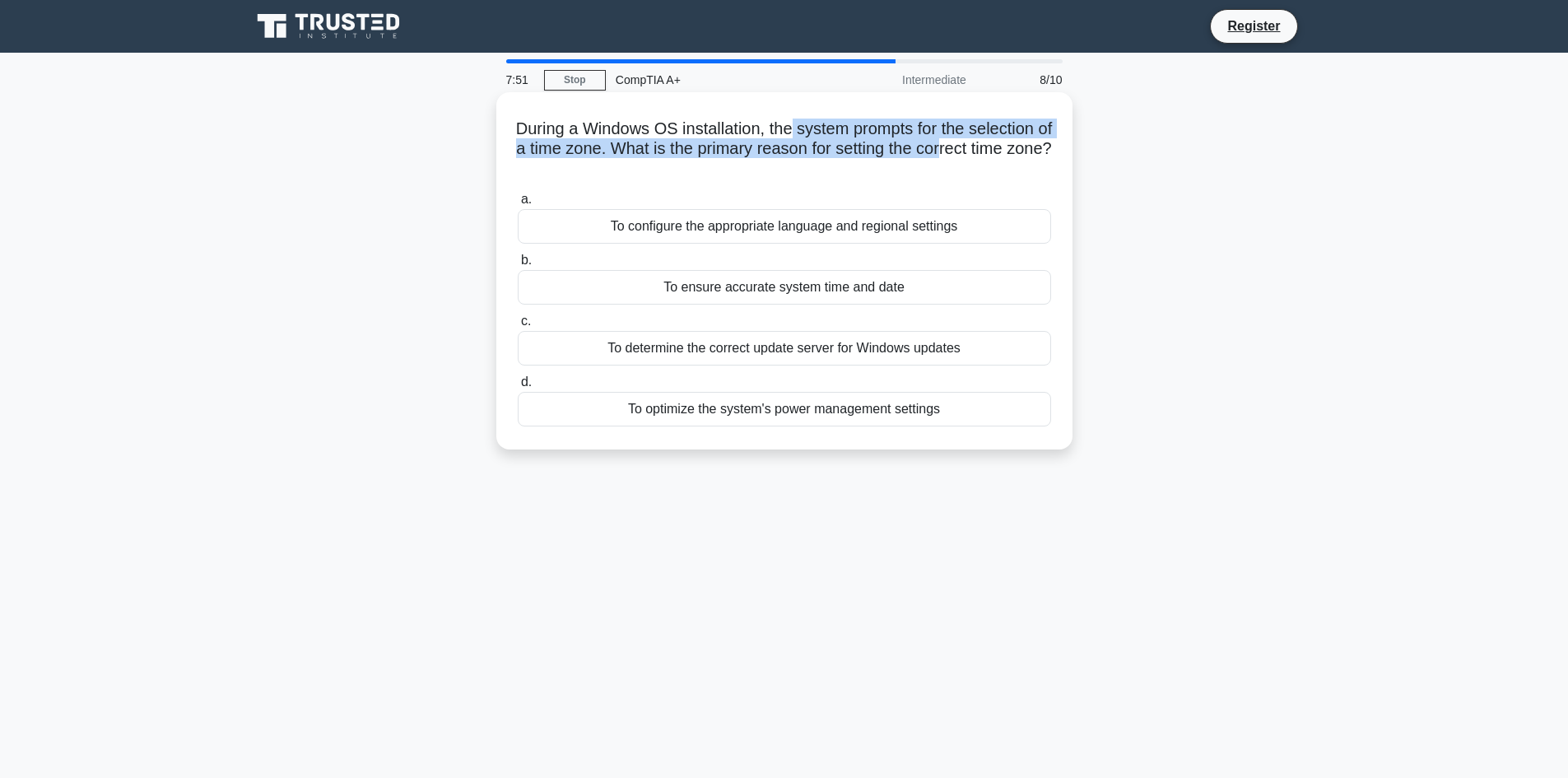
drag, startPoint x: 816, startPoint y: 121, endPoint x: 986, endPoint y: 147, distance: 172.0
click at [984, 145] on h5 "During a Windows OS installation, the system prompts for the selection of a tim…" at bounding box center [784, 149] width 537 height 61
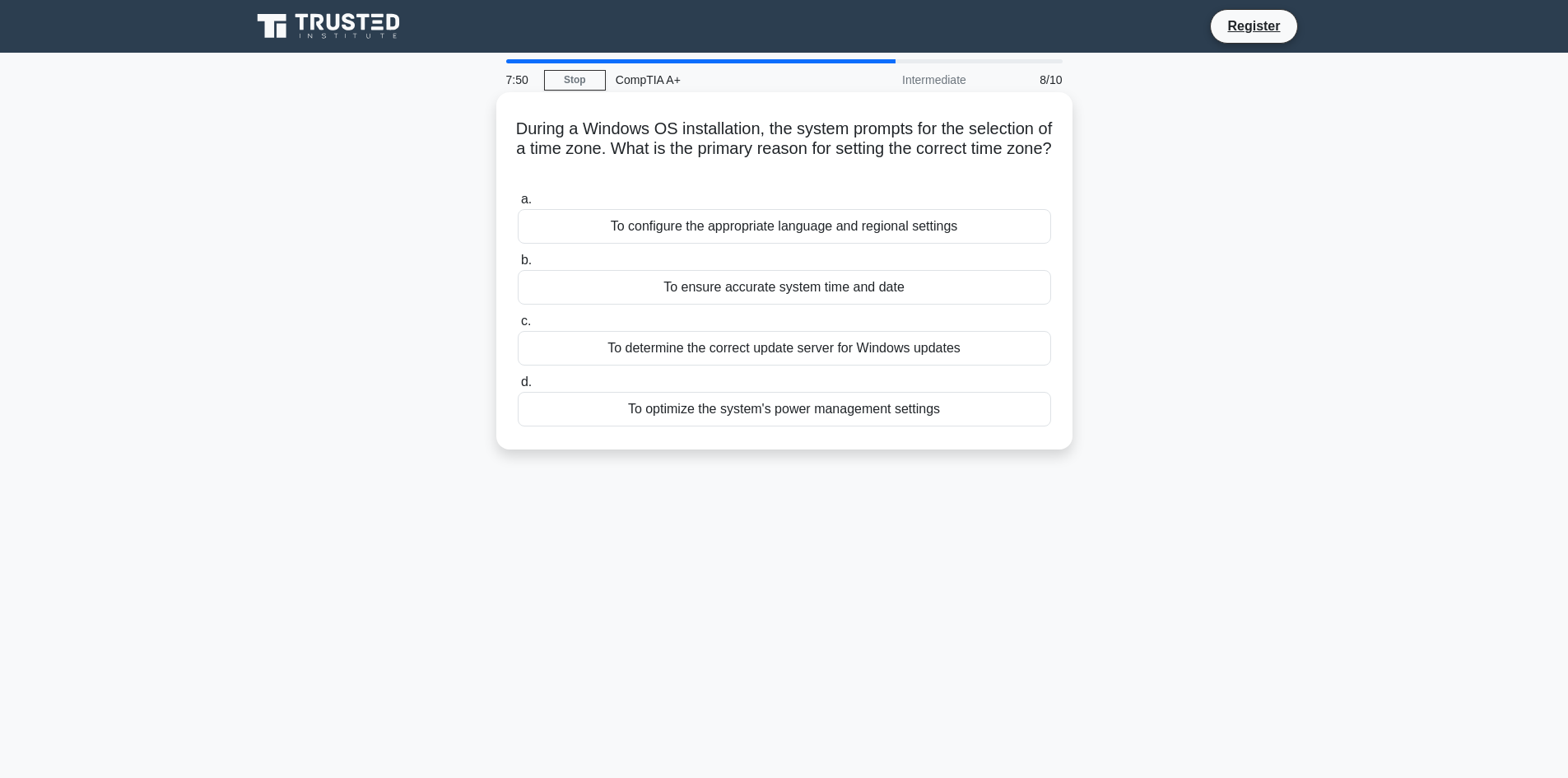
click at [794, 178] on icon ".spinner_0XTQ{transform-origin:center;animation:spinner_y6GP .75s linear infini…" at bounding box center [784, 169] width 20 height 20
drag, startPoint x: 839, startPoint y: 167, endPoint x: 570, endPoint y: 111, distance: 274.8
click at [570, 111] on div "During a Windows OS installation, the system prompts for the selection of a tim…" at bounding box center [784, 270] width 563 height 345
click at [884, 161] on h5 "During a Windows OS installation, the system prompts for the selection of a tim…" at bounding box center [784, 149] width 537 height 61
drag, startPoint x: 812, startPoint y: 166, endPoint x: 650, endPoint y: 139, distance: 164.2
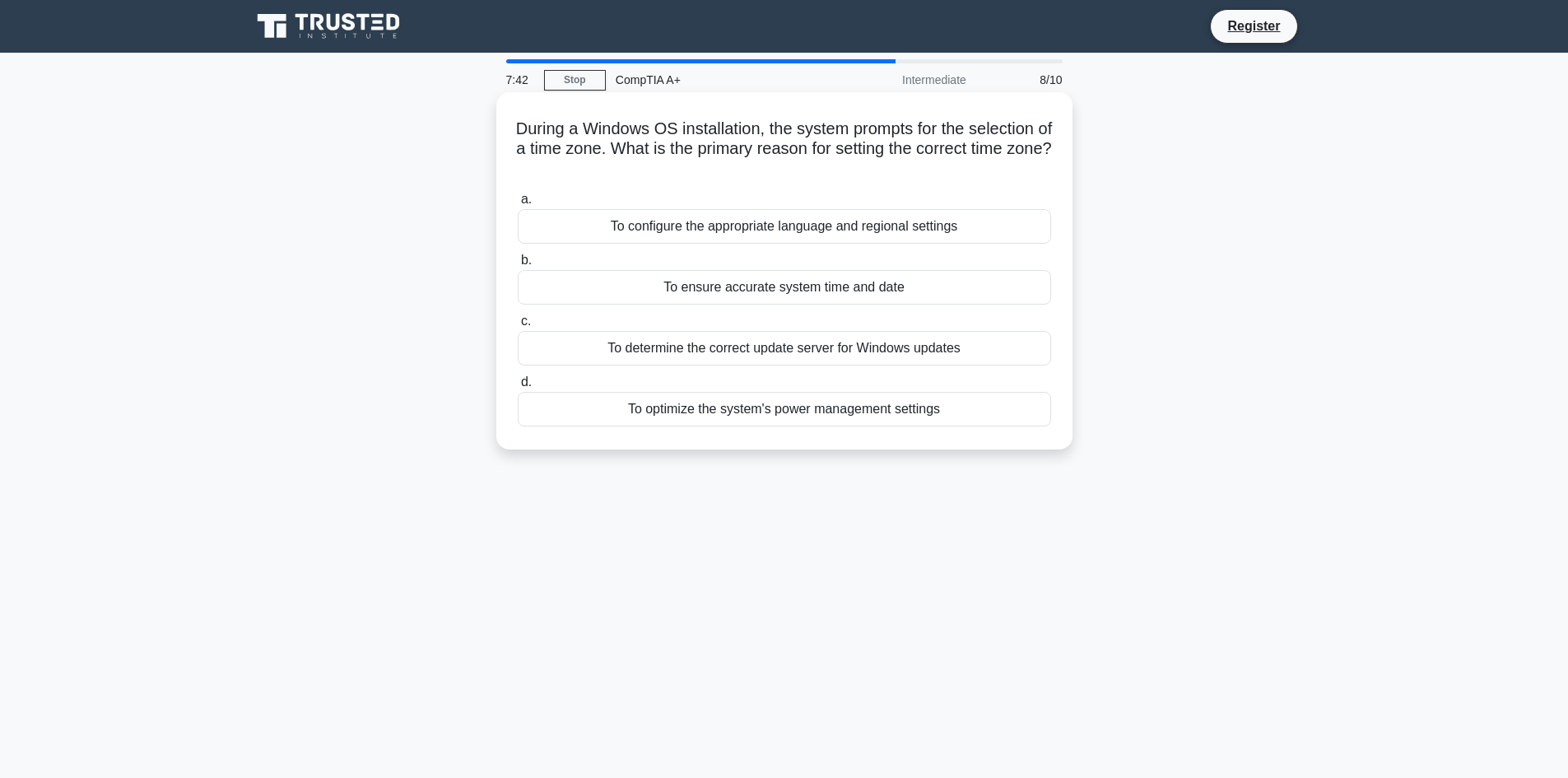
click at [650, 139] on h5 "During a Windows OS installation, the system prompts for the selection of a tim…" at bounding box center [784, 149] width 537 height 61
click at [822, 158] on h5 "During a Windows OS installation, the system prompts for the selection of a tim…" at bounding box center [784, 149] width 537 height 61
click at [803, 294] on div "To ensure accurate system time and date" at bounding box center [784, 288] width 533 height 35
click at [518, 266] on input "b. To ensure accurate system time and date" at bounding box center [518, 261] width 0 height 10
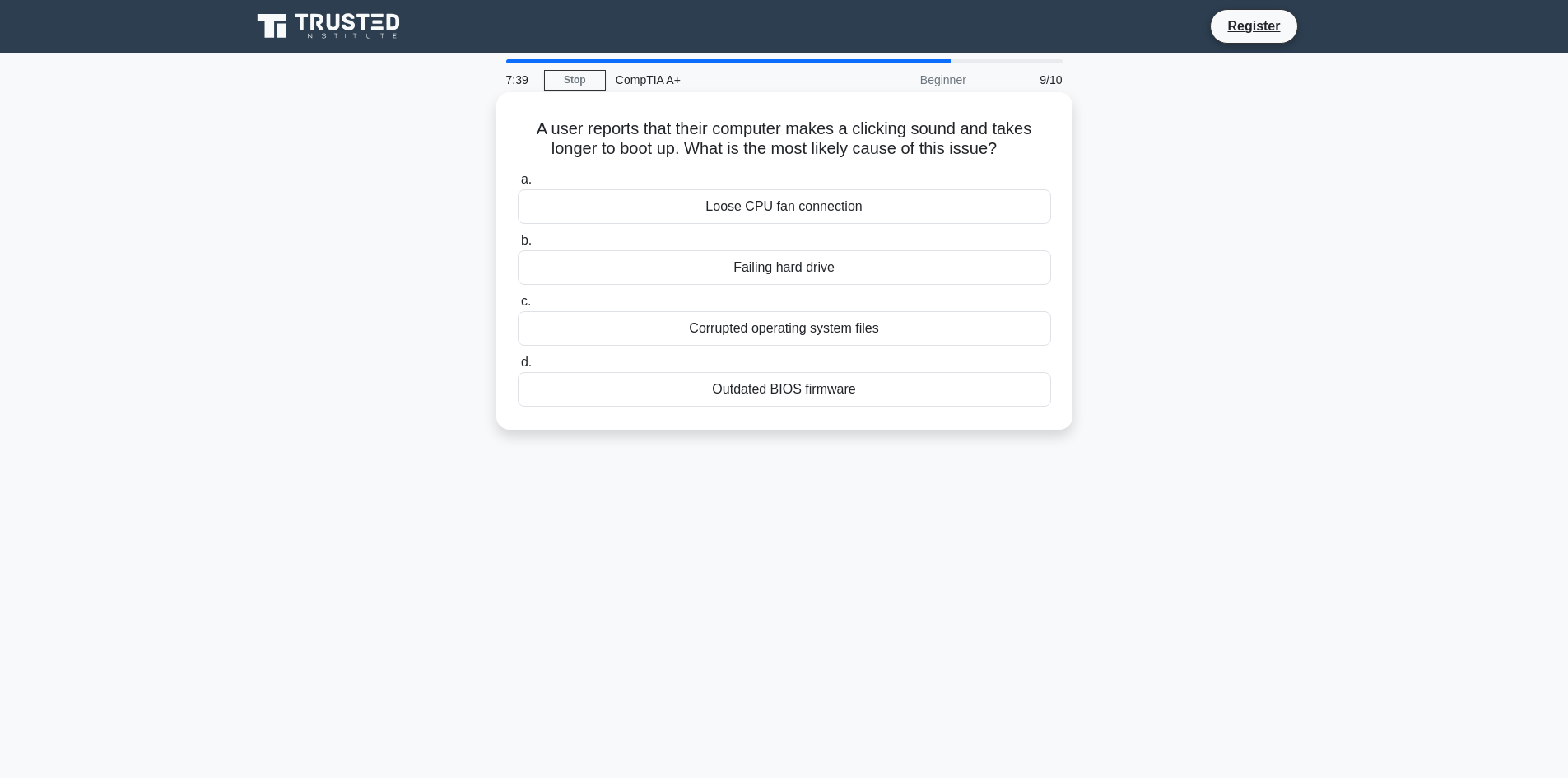
drag, startPoint x: 529, startPoint y: 120, endPoint x: 1012, endPoint y: 142, distance: 483.5
click at [1005, 142] on h5 "A user reports that their computer makes a clicking sound and takes longer to b…" at bounding box center [784, 139] width 537 height 41
click at [1013, 141] on icon ".spinner_0XTQ{transform-origin:center;animation:spinner_y6GP .75s linear infini…" at bounding box center [1006, 149] width 20 height 20
drag, startPoint x: 1017, startPoint y: 141, endPoint x: 677, endPoint y: 132, distance: 340.1
click at [683, 131] on h5 "A user reports that their computer makes a clicking sound and takes longer to b…" at bounding box center [784, 139] width 537 height 41
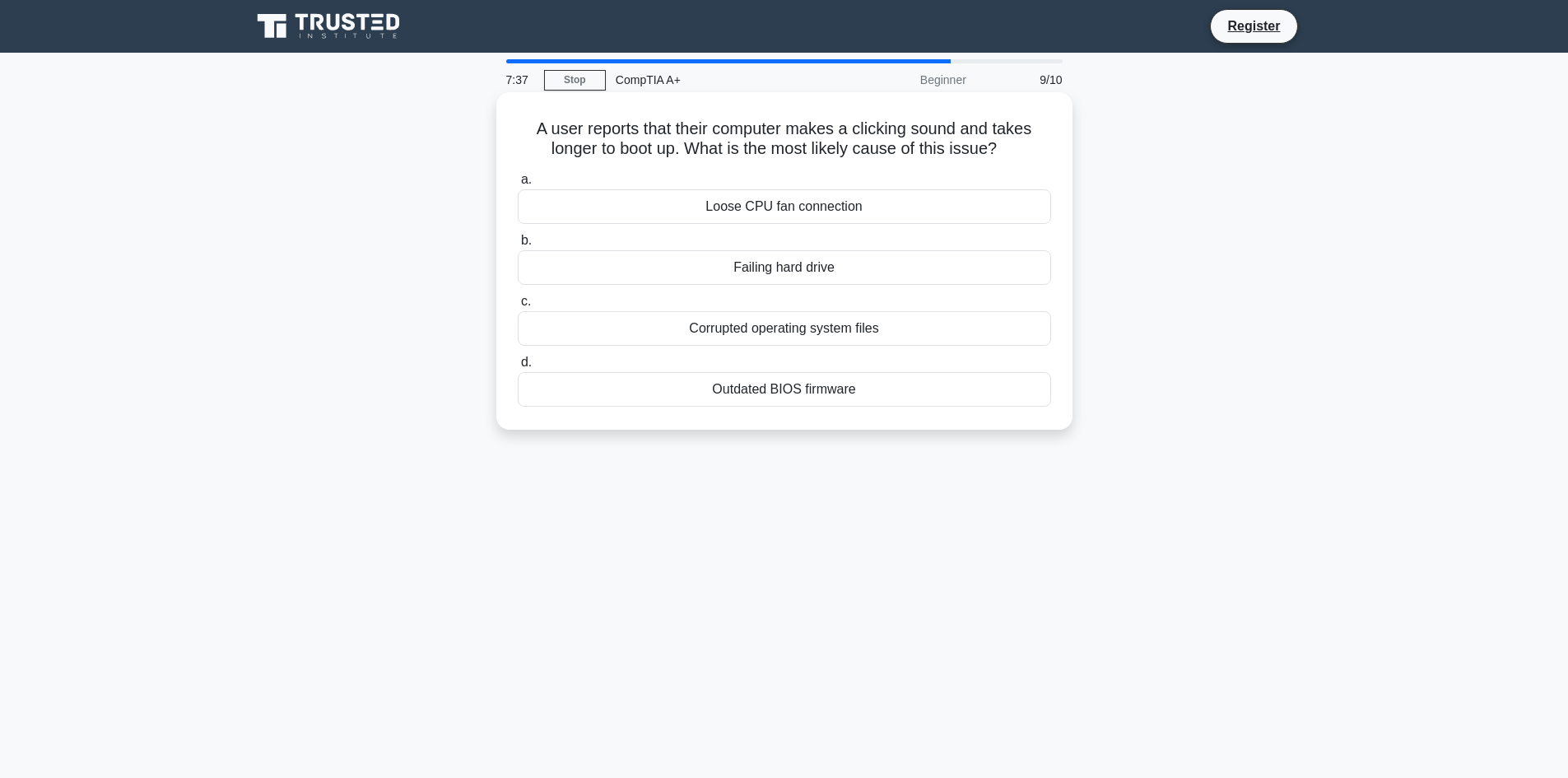
click at [632, 134] on h5 "A user reports that their computer makes a clicking sound and takes longer to b…" at bounding box center [784, 139] width 537 height 41
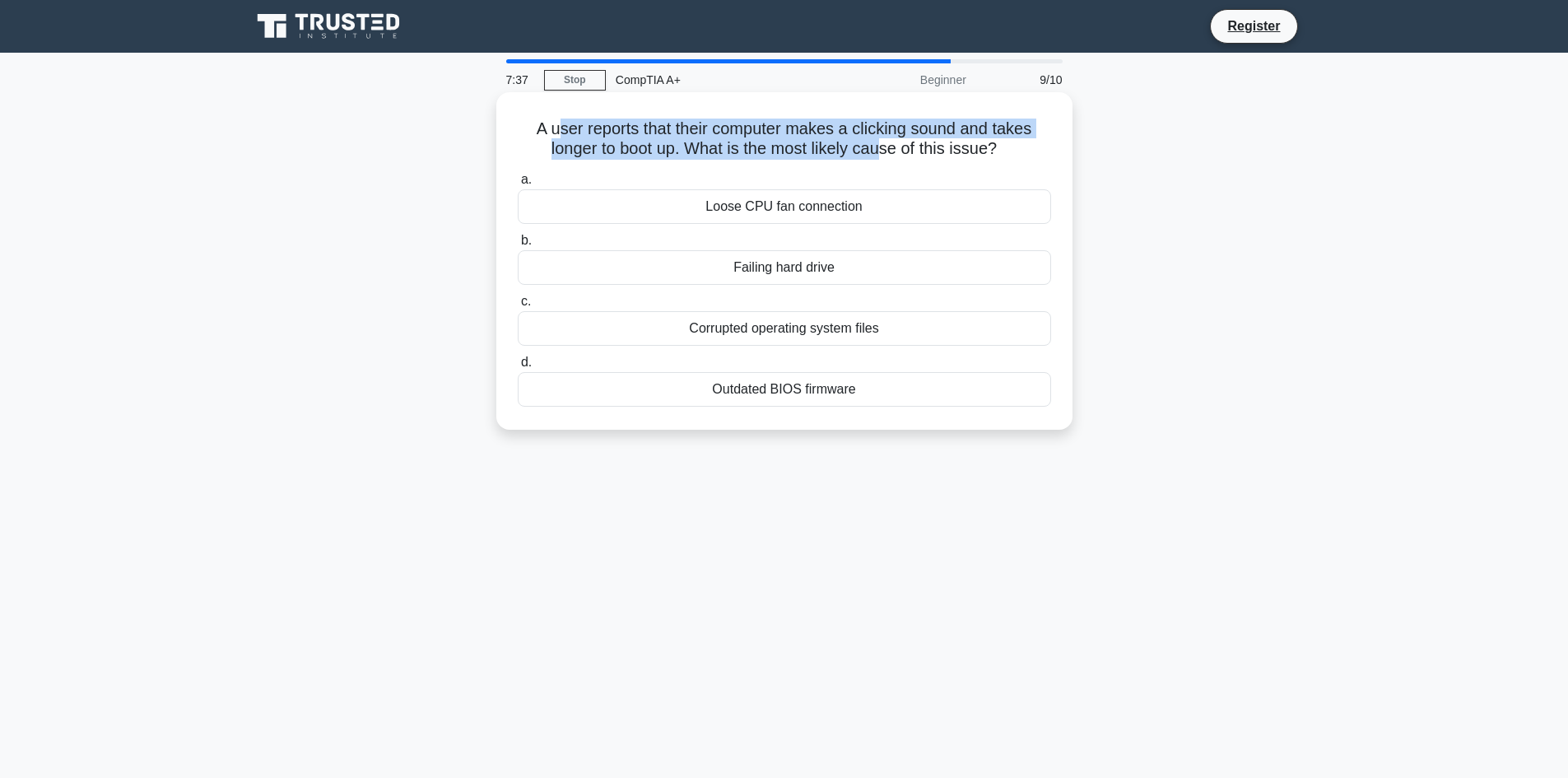
drag, startPoint x: 580, startPoint y: 135, endPoint x: 914, endPoint y: 152, distance: 334.4
click at [891, 153] on h5 "A user reports that their computer makes a clicking sound and takes longer to b…" at bounding box center [784, 139] width 537 height 41
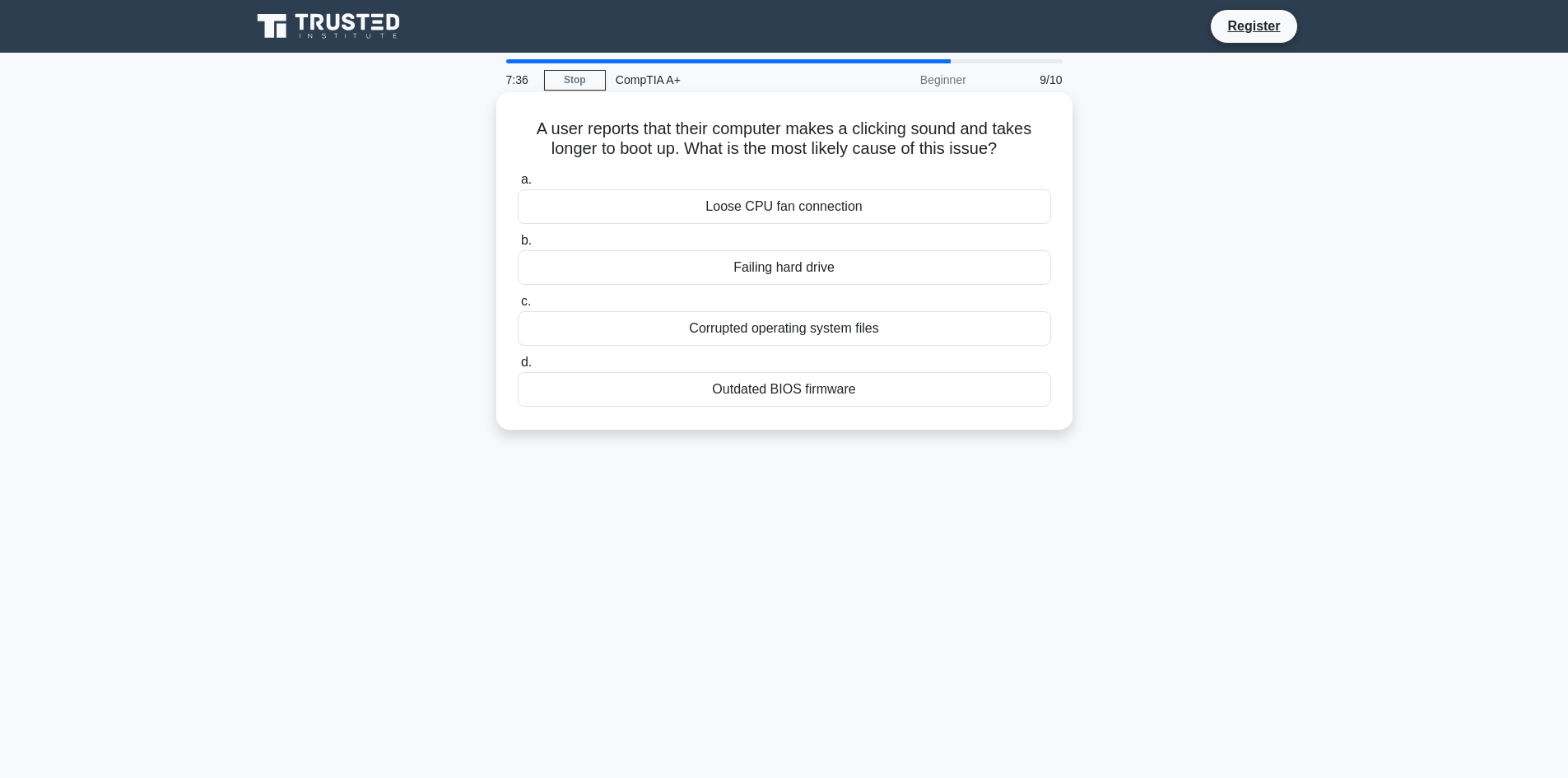
click at [986, 152] on h5 "A user reports that their computer makes a clicking sound and takes longer to b…" at bounding box center [784, 139] width 537 height 41
drag, startPoint x: 1011, startPoint y: 146, endPoint x: 630, endPoint y: 142, distance: 381.0
click at [645, 142] on h5 "A user reports that their computer makes a clicking sound and takes longer to b…" at bounding box center [784, 139] width 537 height 41
click at [595, 142] on h5 "A user reports that their computer makes a clicking sound and takes longer to b…" at bounding box center [784, 139] width 537 height 41
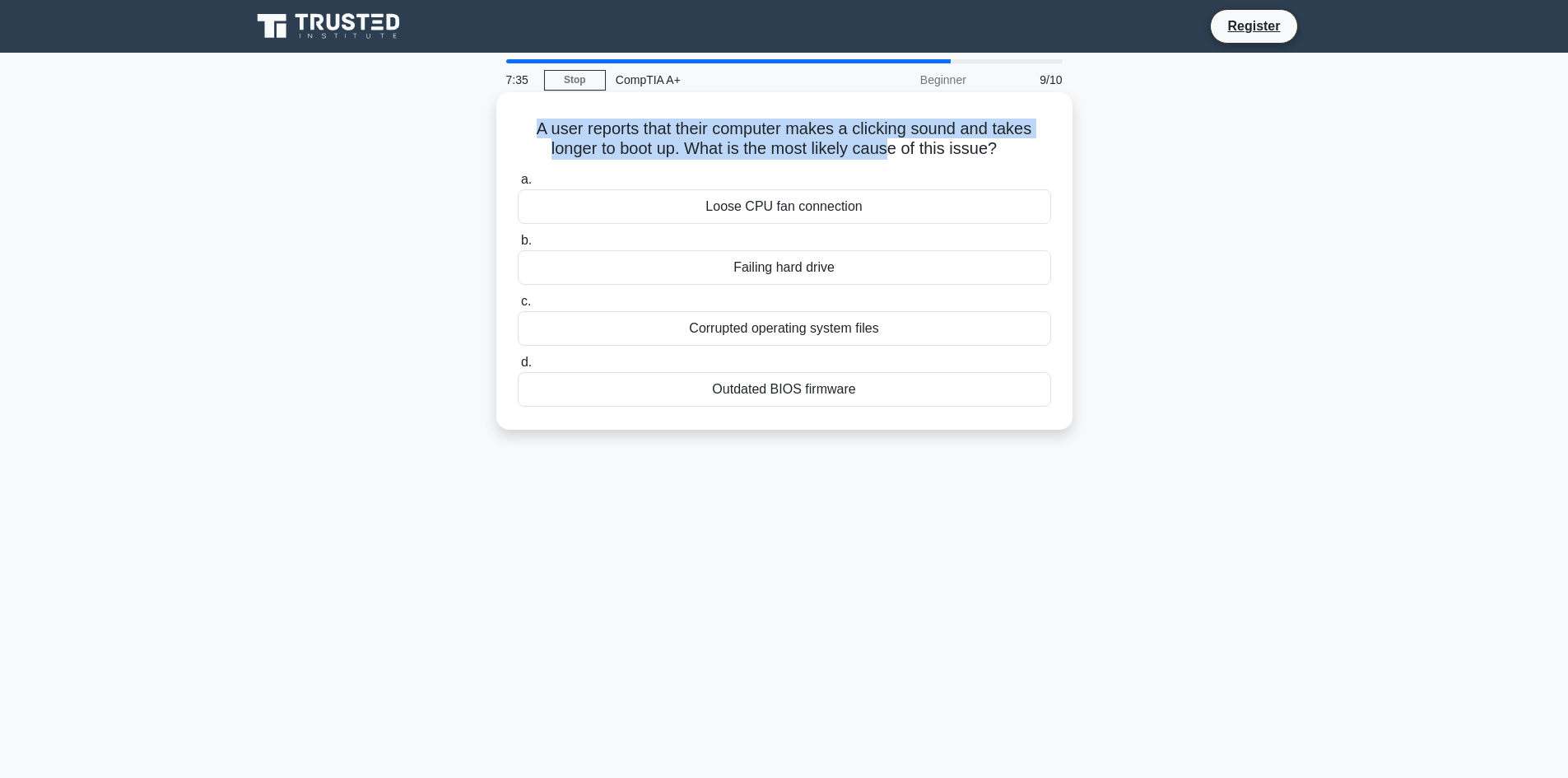
drag, startPoint x: 535, startPoint y: 133, endPoint x: 929, endPoint y: 155, distance: 394.6
click at [900, 155] on h5 "A user reports that their computer makes a clicking sound and takes longer to b…" at bounding box center [784, 139] width 537 height 41
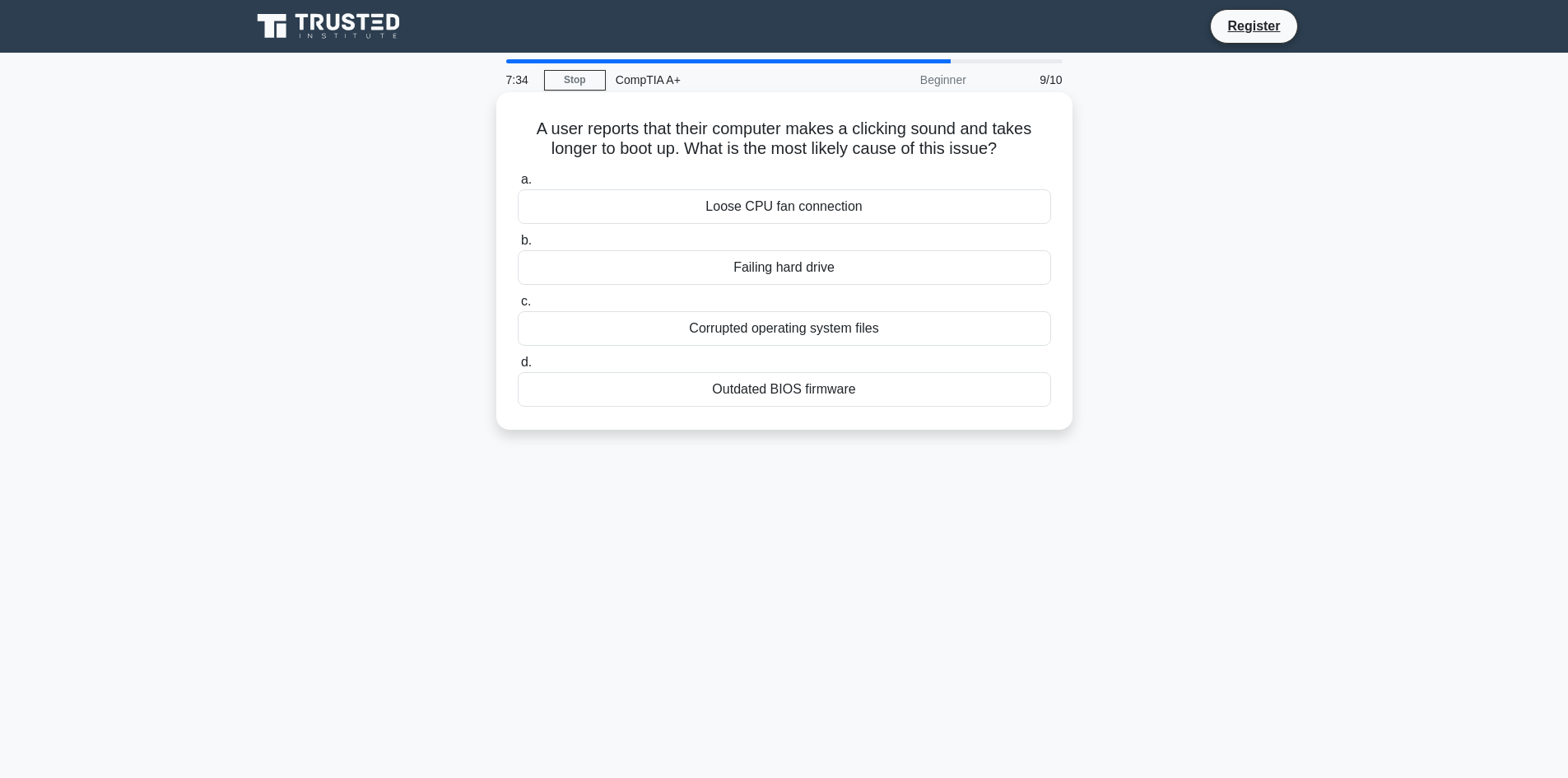
click at [991, 158] on h5 "A user reports that their computer makes a clicking sound and takes longer to b…" at bounding box center [784, 139] width 537 height 41
drag, startPoint x: 1026, startPoint y: 156, endPoint x: 560, endPoint y: 120, distance: 467.4
click at [562, 120] on h5 "A user reports that their computer makes a clicking sound and takes longer to b…" at bounding box center [784, 139] width 537 height 41
click at [540, 126] on h5 "A user reports that their computer makes a clicking sound and takes longer to b…" at bounding box center [784, 139] width 537 height 41
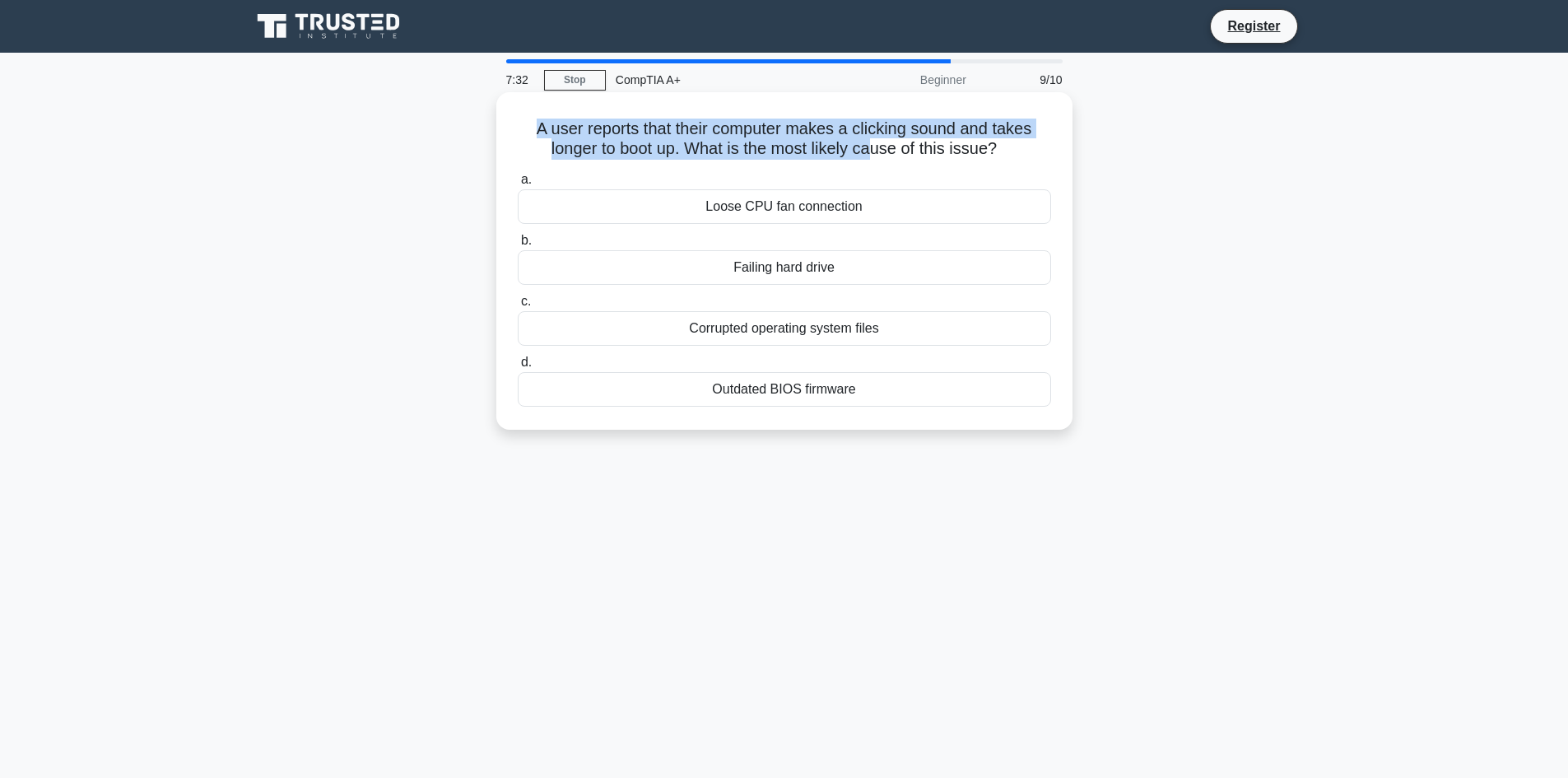
drag, startPoint x: 518, startPoint y: 113, endPoint x: 911, endPoint y: 144, distance: 394.2
click at [885, 144] on div "A user reports that their computer makes a clicking sound and takes longer to b…" at bounding box center [784, 261] width 563 height 325
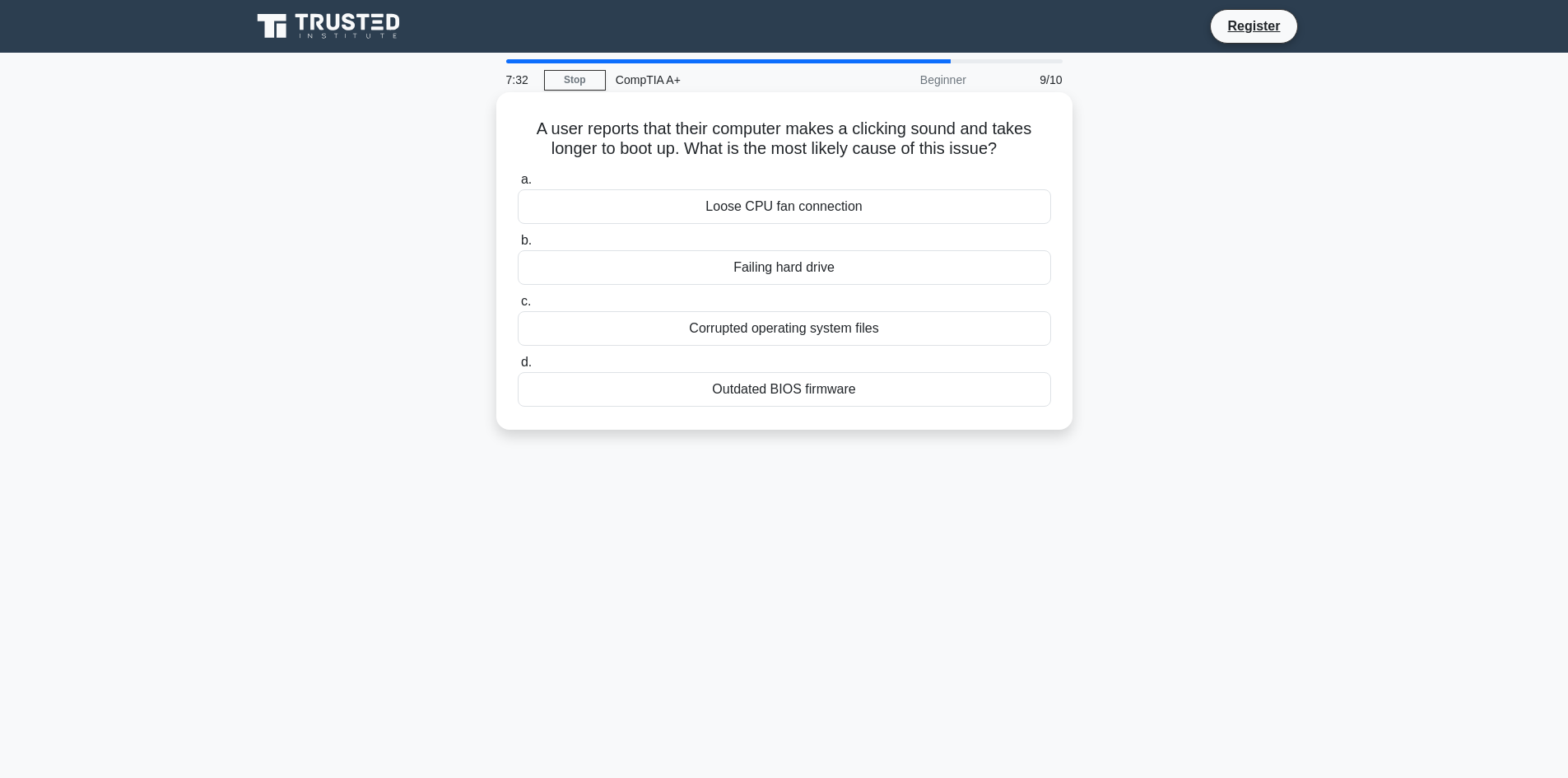
click at [966, 145] on h5 "A user reports that their computer makes a clicking sound and takes longer to b…" at bounding box center [784, 139] width 537 height 41
drag, startPoint x: 1006, startPoint y: 143, endPoint x: 570, endPoint y: 130, distance: 436.2
click at [570, 130] on h5 "A user reports that their computer makes a clicking sound and takes longer to b…" at bounding box center [784, 139] width 537 height 41
click at [532, 135] on h5 "A user reports that their computer makes a clicking sound and takes longer to b…" at bounding box center [784, 139] width 537 height 41
click at [765, 212] on div "Loose CPU fan connection" at bounding box center [784, 206] width 533 height 35
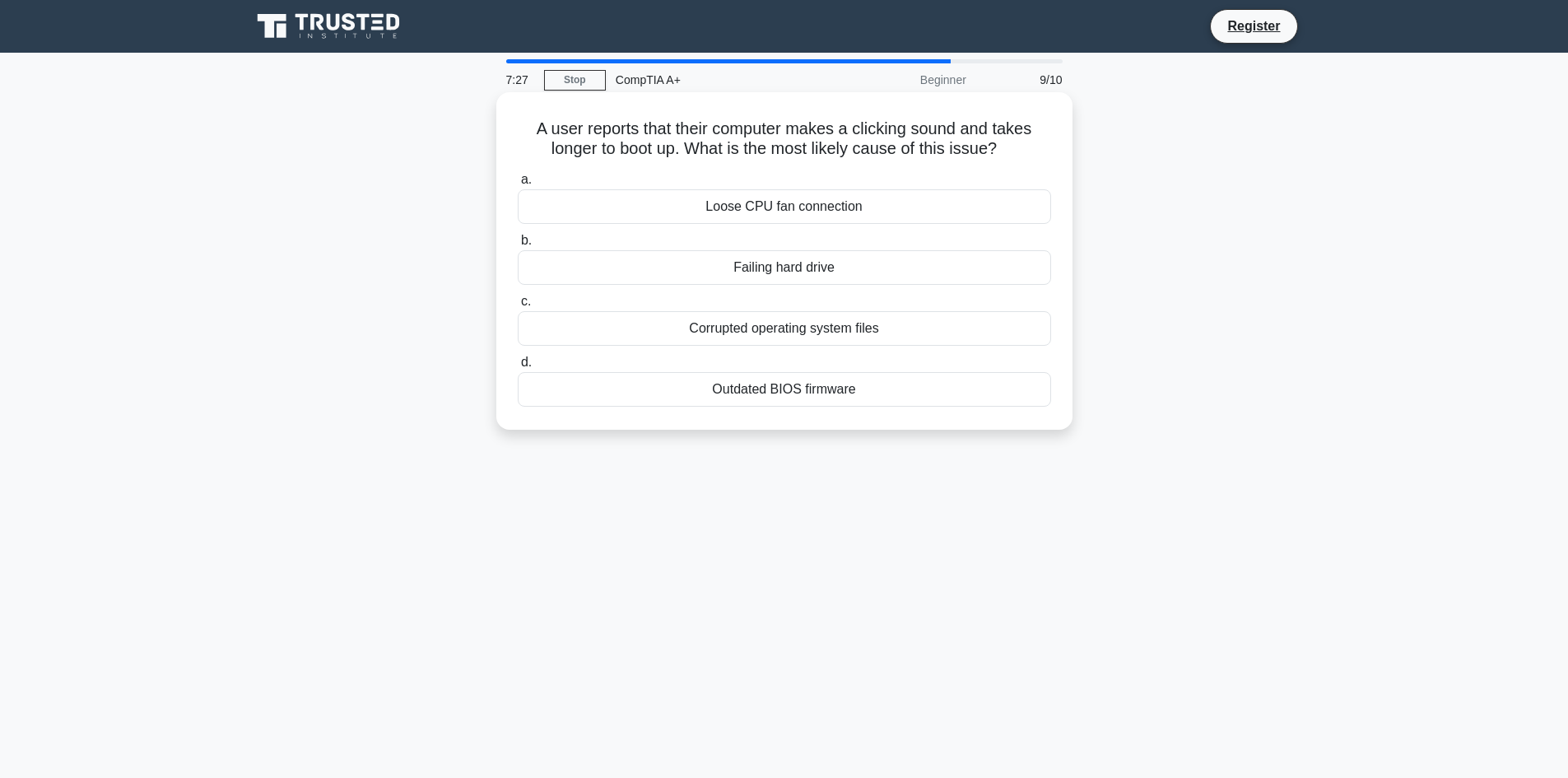
click at [518, 186] on input "a. Loose CPU fan connection" at bounding box center [518, 180] width 0 height 10
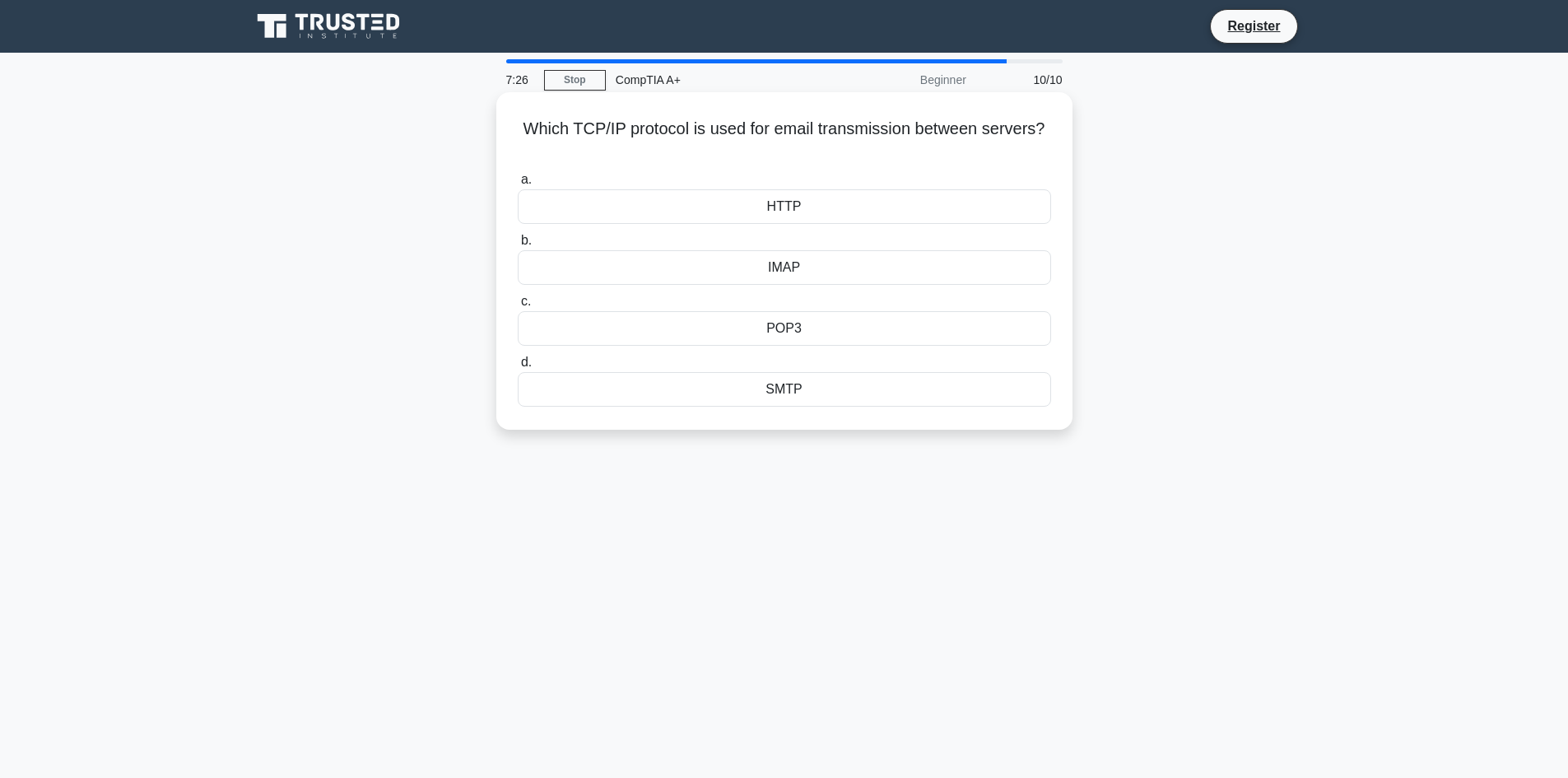
drag, startPoint x: 513, startPoint y: 124, endPoint x: 807, endPoint y: 142, distance: 294.6
click at [785, 143] on div "Which TCP/IP protocol is used for email transmission between servers? .spinner_…" at bounding box center [784, 261] width 563 height 325
click at [840, 133] on h5 "Which TCP/IP protocol is used for email transmission between servers? .spinner_…" at bounding box center [784, 139] width 537 height 41
drag, startPoint x: 698, startPoint y: 134, endPoint x: 981, endPoint y: 135, distance: 283.0
click at [935, 134] on h5 "Which TCP/IP protocol is used for email transmission between servers? .spinner_…" at bounding box center [784, 139] width 537 height 41
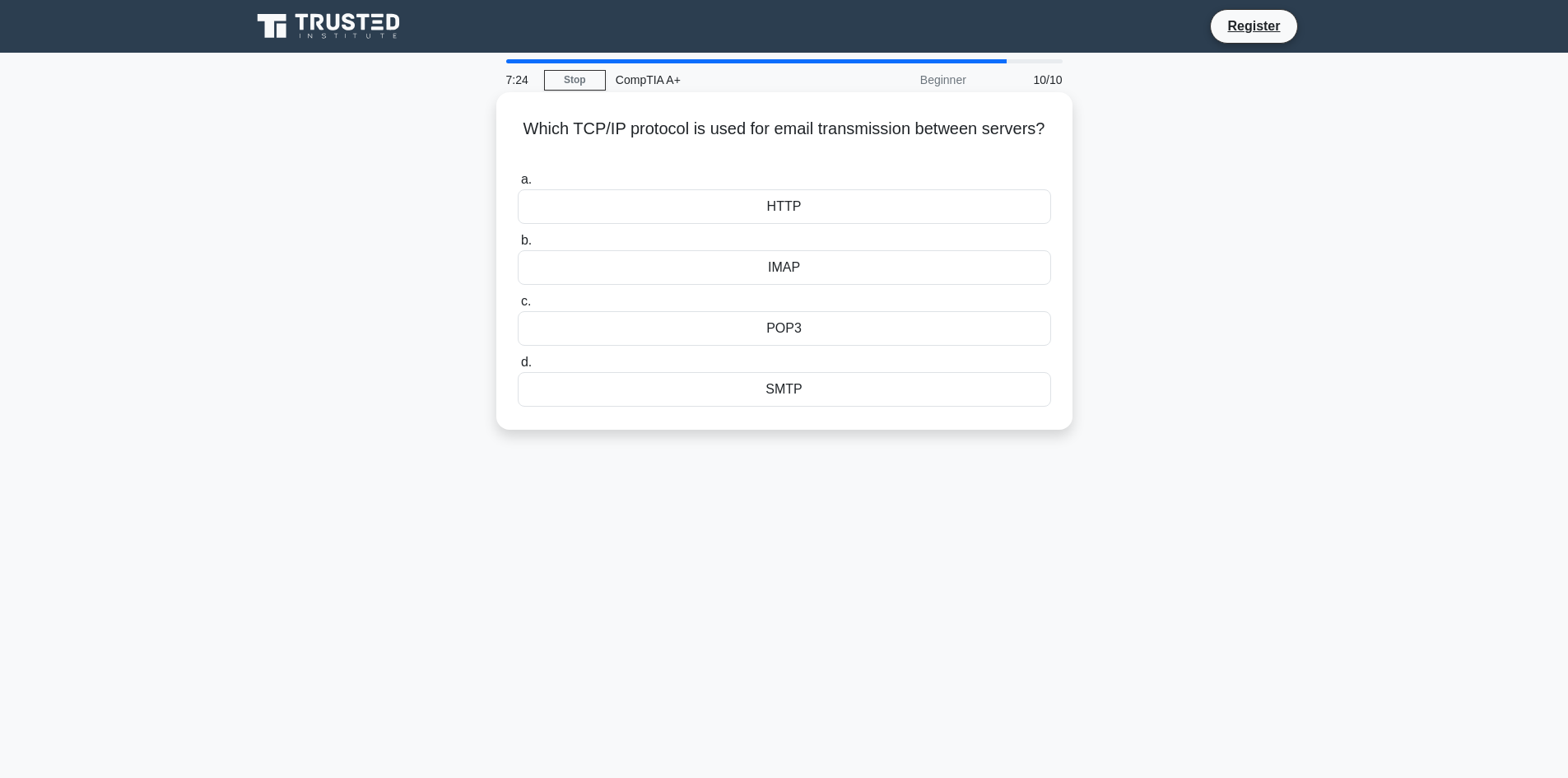
drag, startPoint x: 981, startPoint y: 135, endPoint x: 849, endPoint y: 192, distance: 143.8
click at [980, 136] on h5 "Which TCP/IP protocol is used for email transmission between servers? .spinner_…" at bounding box center [784, 139] width 537 height 41
click at [773, 206] on div "HTTP" at bounding box center [784, 206] width 533 height 35
click at [518, 186] on input "a. HTTP" at bounding box center [518, 180] width 0 height 10
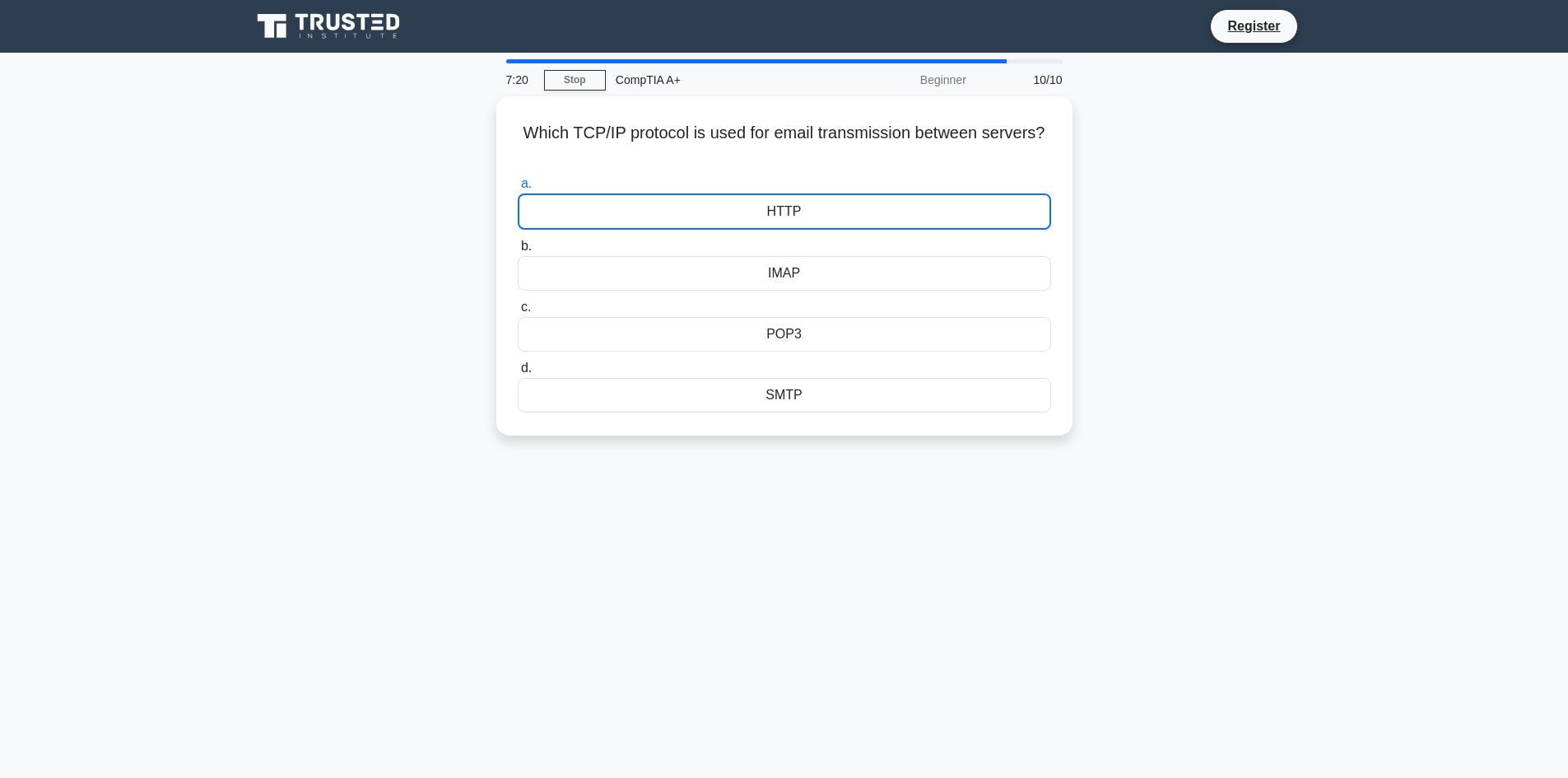
click at [298, 30] on icon at bounding box center [330, 26] width 158 height 31
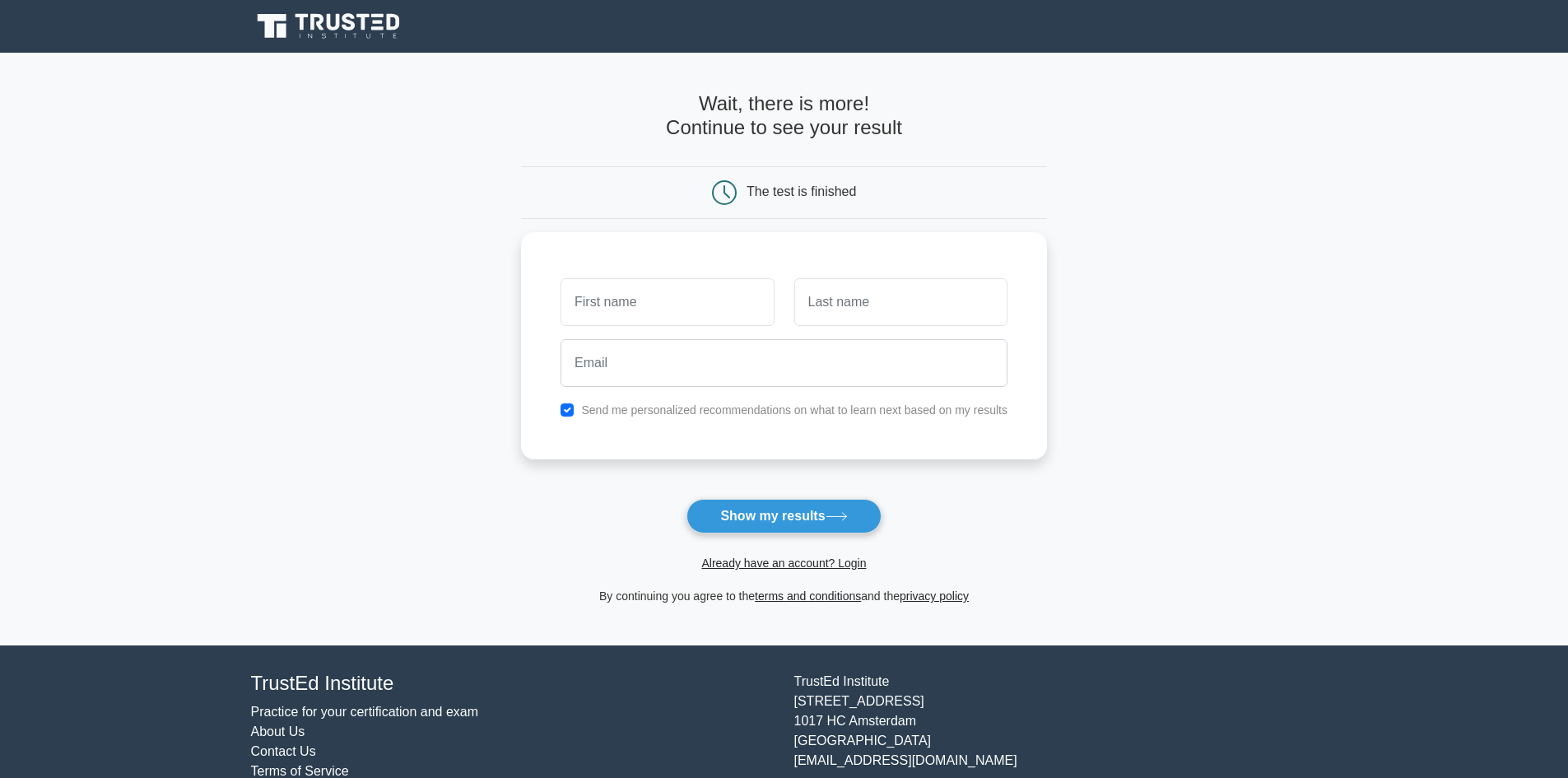
click at [1205, 209] on main "Wait, there is more! Continue to see your result The test is finished and the" at bounding box center [784, 349] width 1568 height 593
click at [475, 178] on main "Wait, there is more! Continue to see your result The test is finished and the" at bounding box center [784, 349] width 1568 height 593
click at [734, 180] on div "The test is finished" at bounding box center [784, 193] width 526 height 53
drag, startPoint x: 728, startPoint y: 188, endPoint x: 745, endPoint y: 189, distance: 17.0
click at [732, 188] on icon at bounding box center [724, 193] width 25 height 25
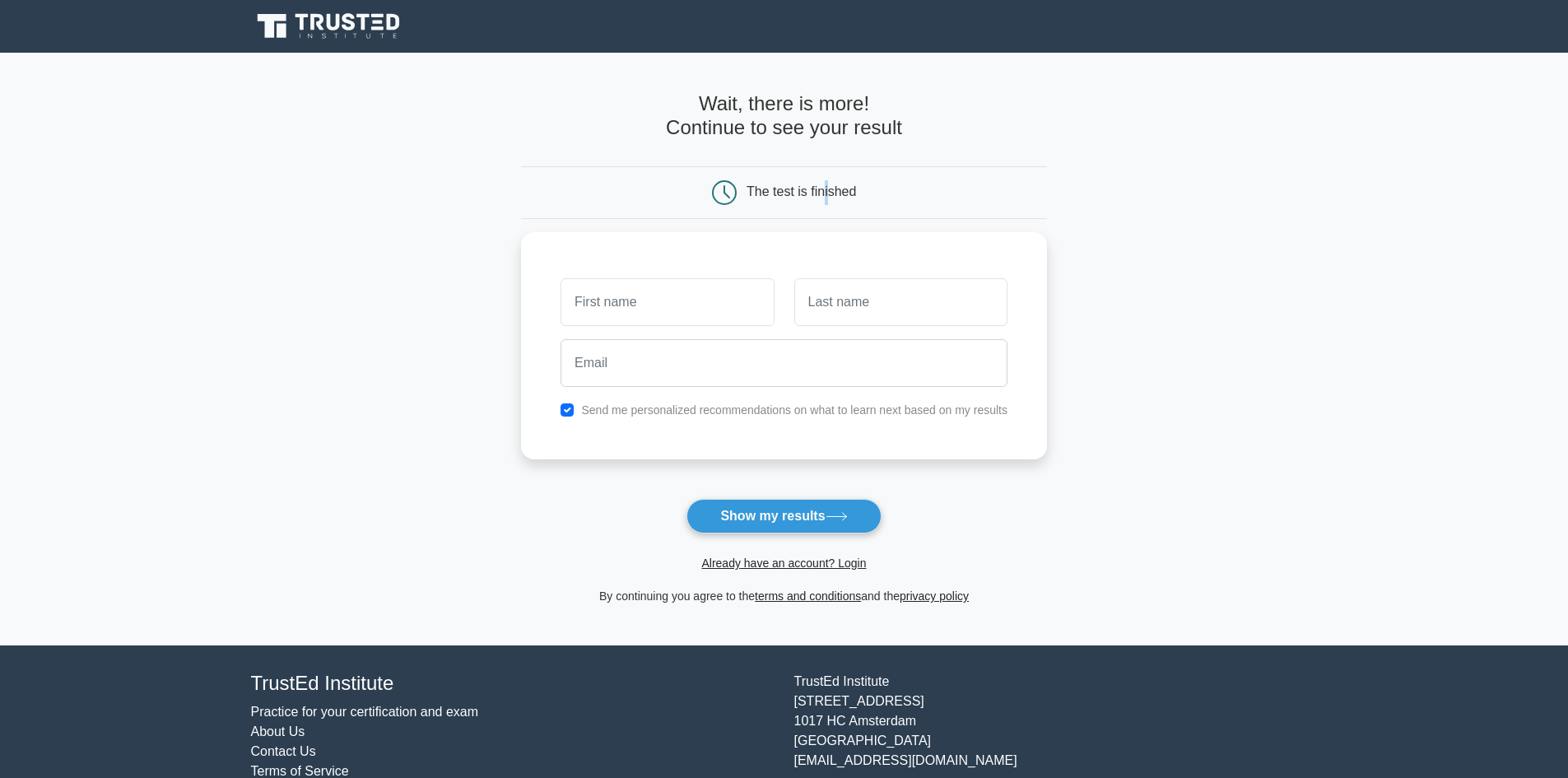
drag, startPoint x: 828, startPoint y: 193, endPoint x: 773, endPoint y: 192, distance: 55.0
click at [828, 193] on div "The test is finished" at bounding box center [801, 192] width 110 height 14
click at [427, 164] on main "Wait, there is more! Continue to see your result The test is finished and the" at bounding box center [784, 349] width 1568 height 593
click at [559, 109] on h4 "Wait, there is more! Continue to see your result" at bounding box center [784, 116] width 526 height 47
